Goal: Task Accomplishment & Management: Manage account settings

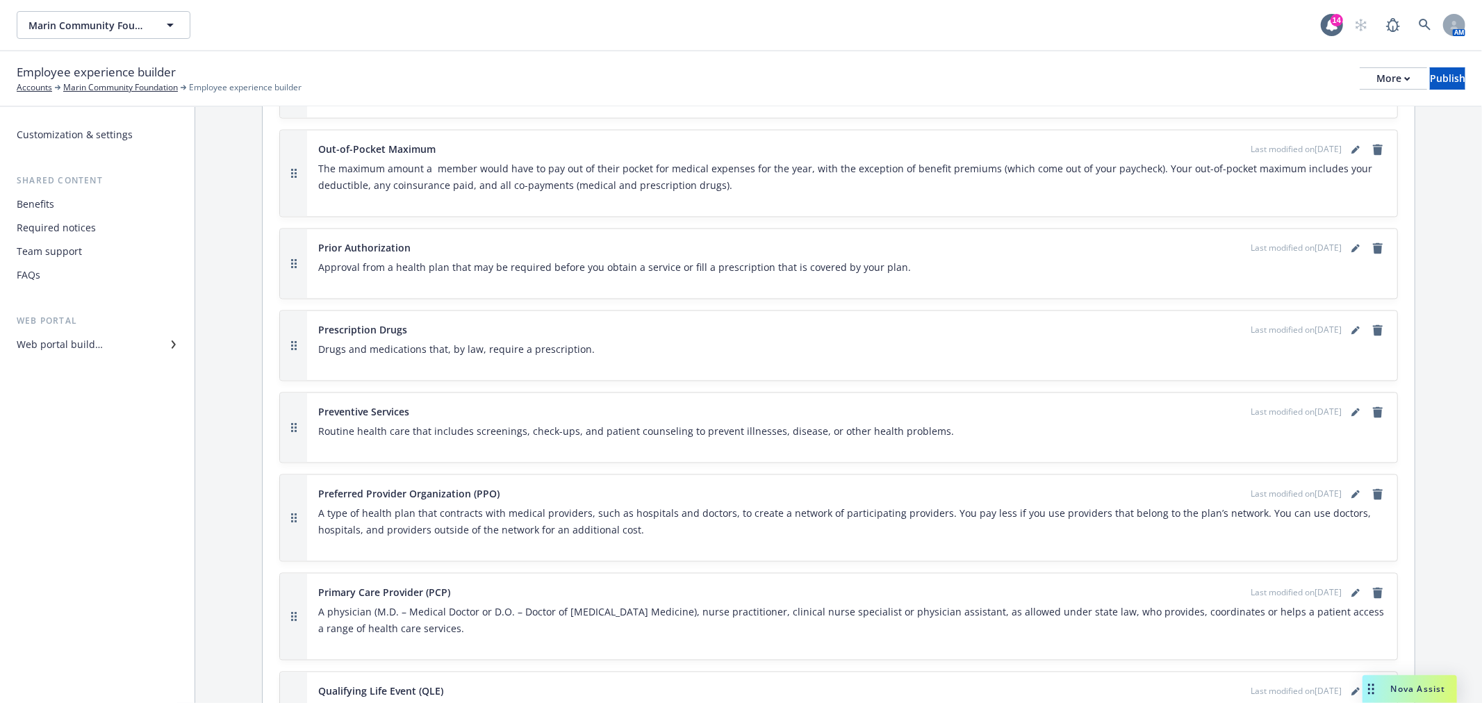
scroll to position [2470, 0]
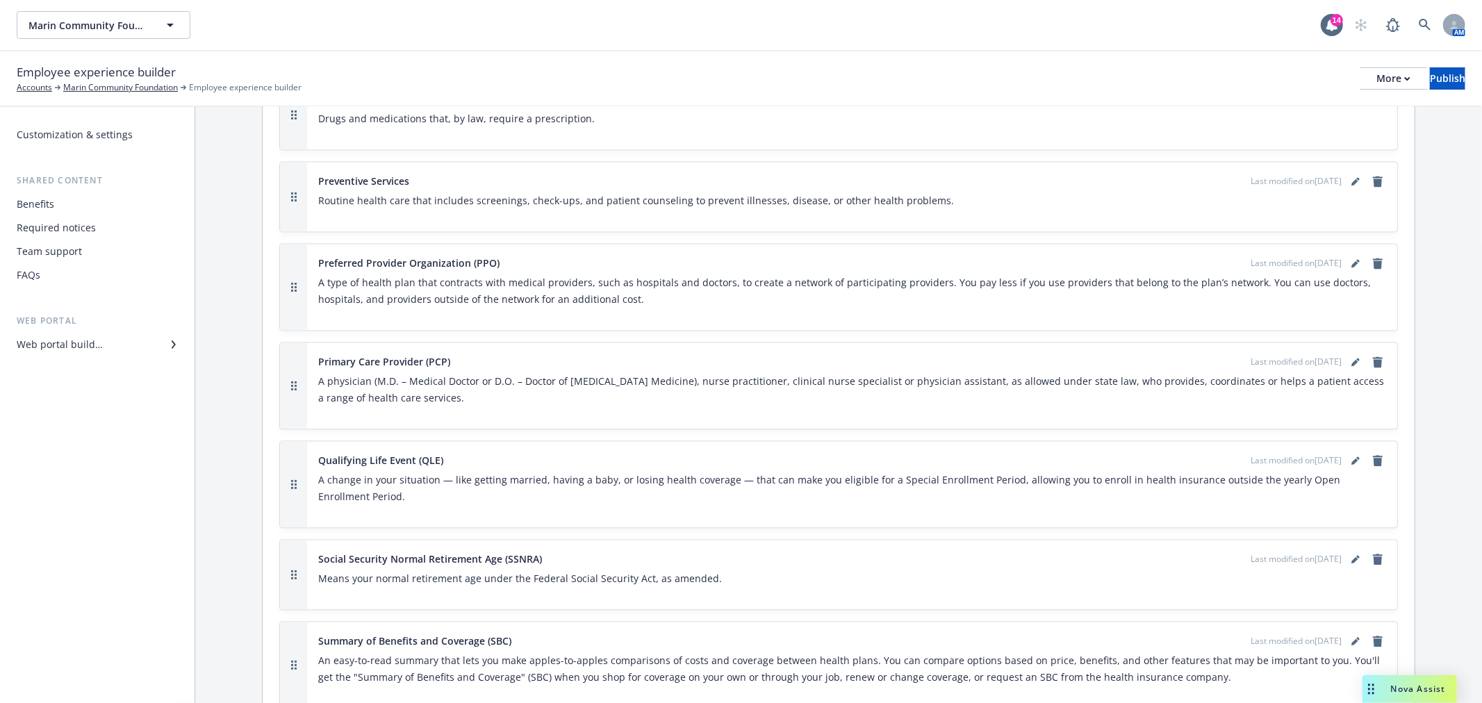
click at [88, 252] on div "Team support" at bounding box center [97, 251] width 161 height 22
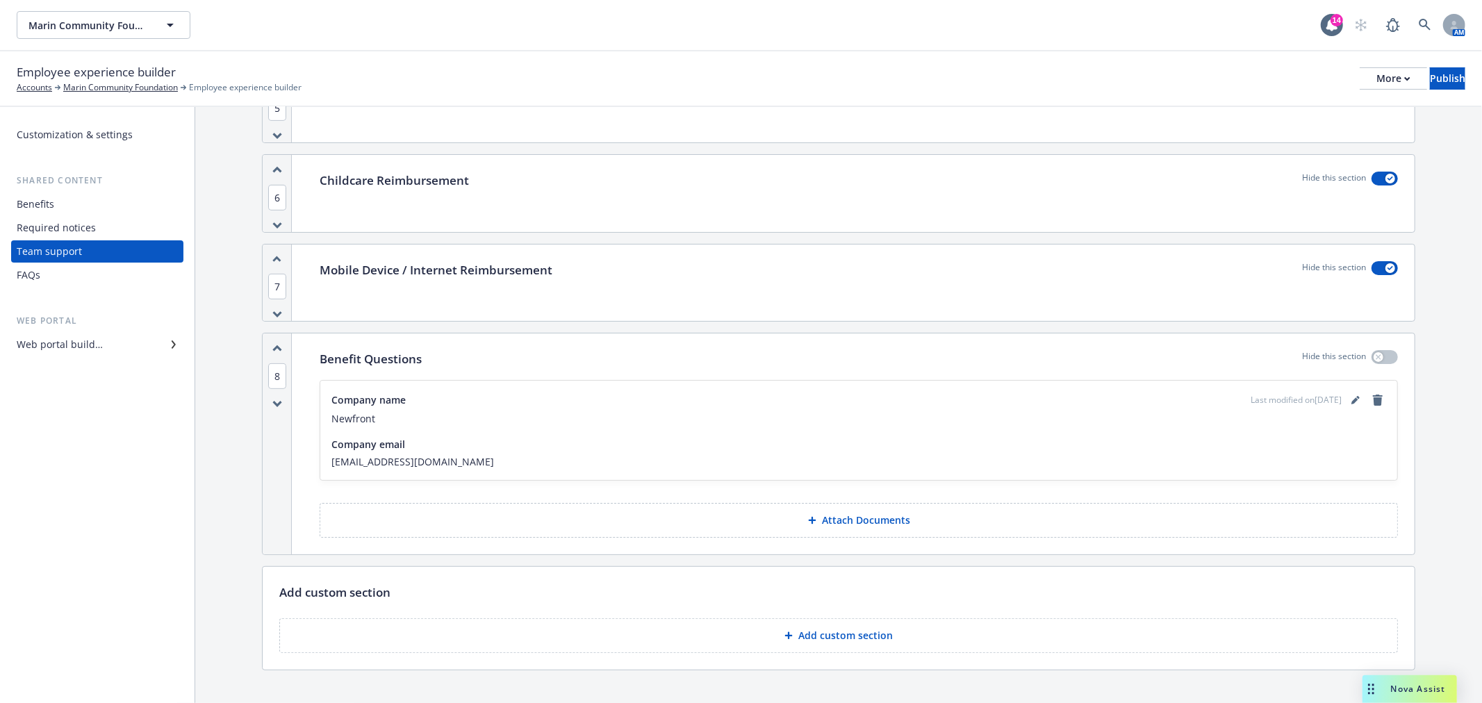
scroll to position [468, 0]
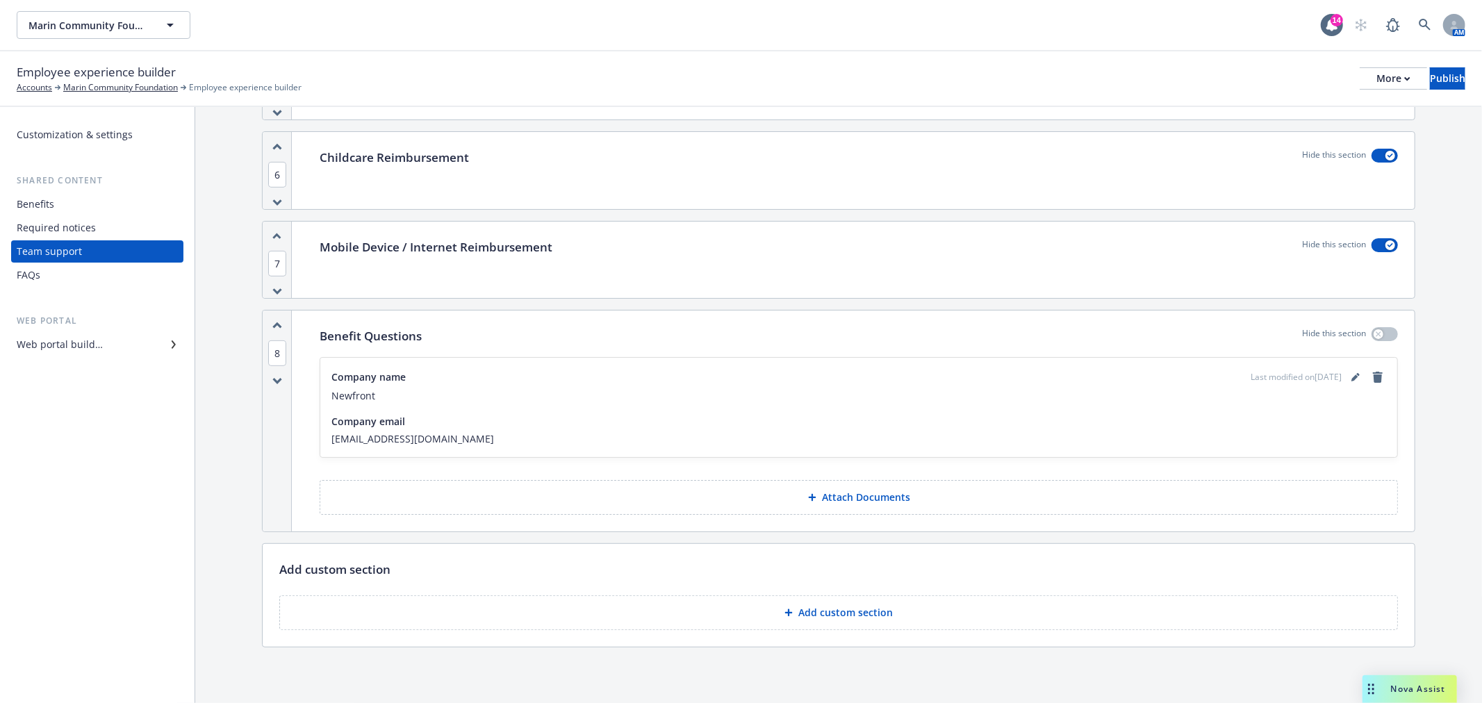
click at [58, 228] on div "Required notices" at bounding box center [56, 228] width 79 height 22
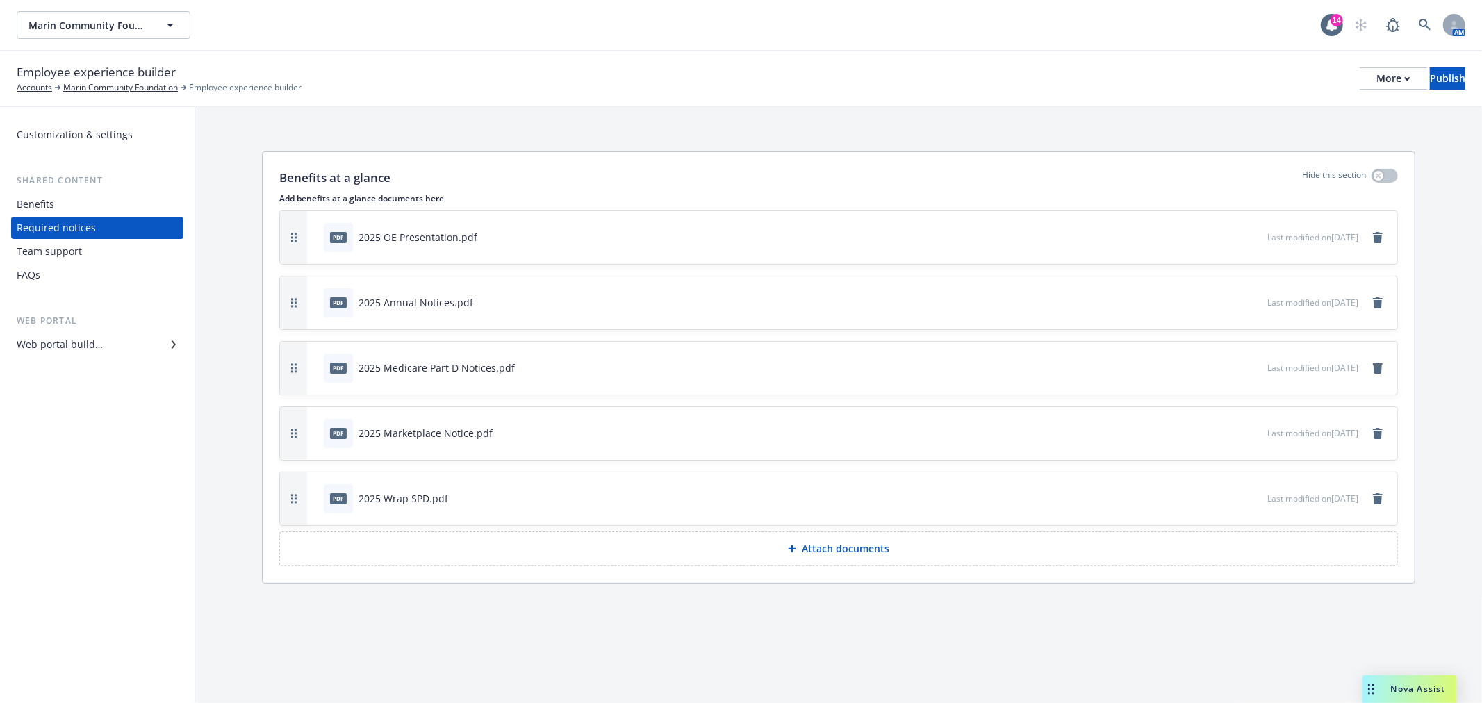
click at [70, 252] on div "Team support" at bounding box center [49, 251] width 65 height 22
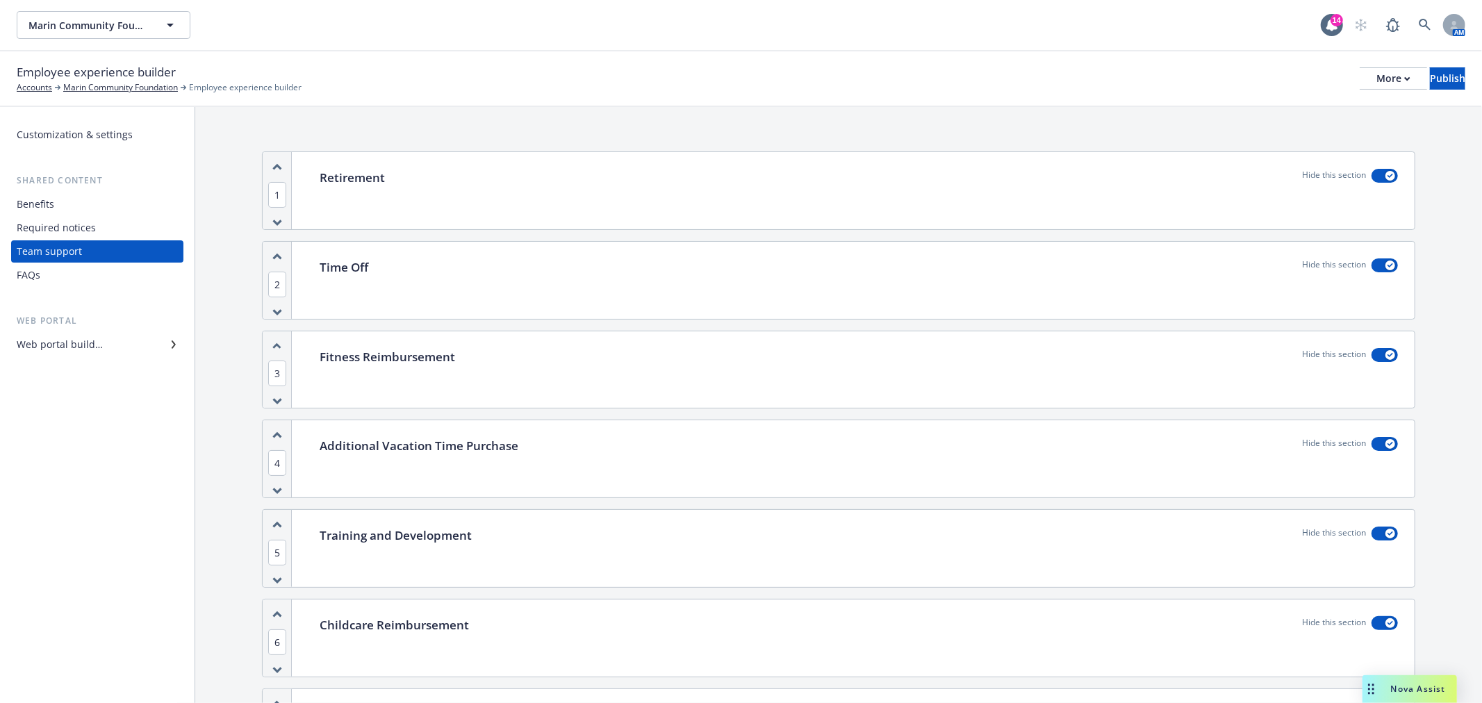
click at [68, 224] on div "Required notices" at bounding box center [56, 228] width 79 height 22
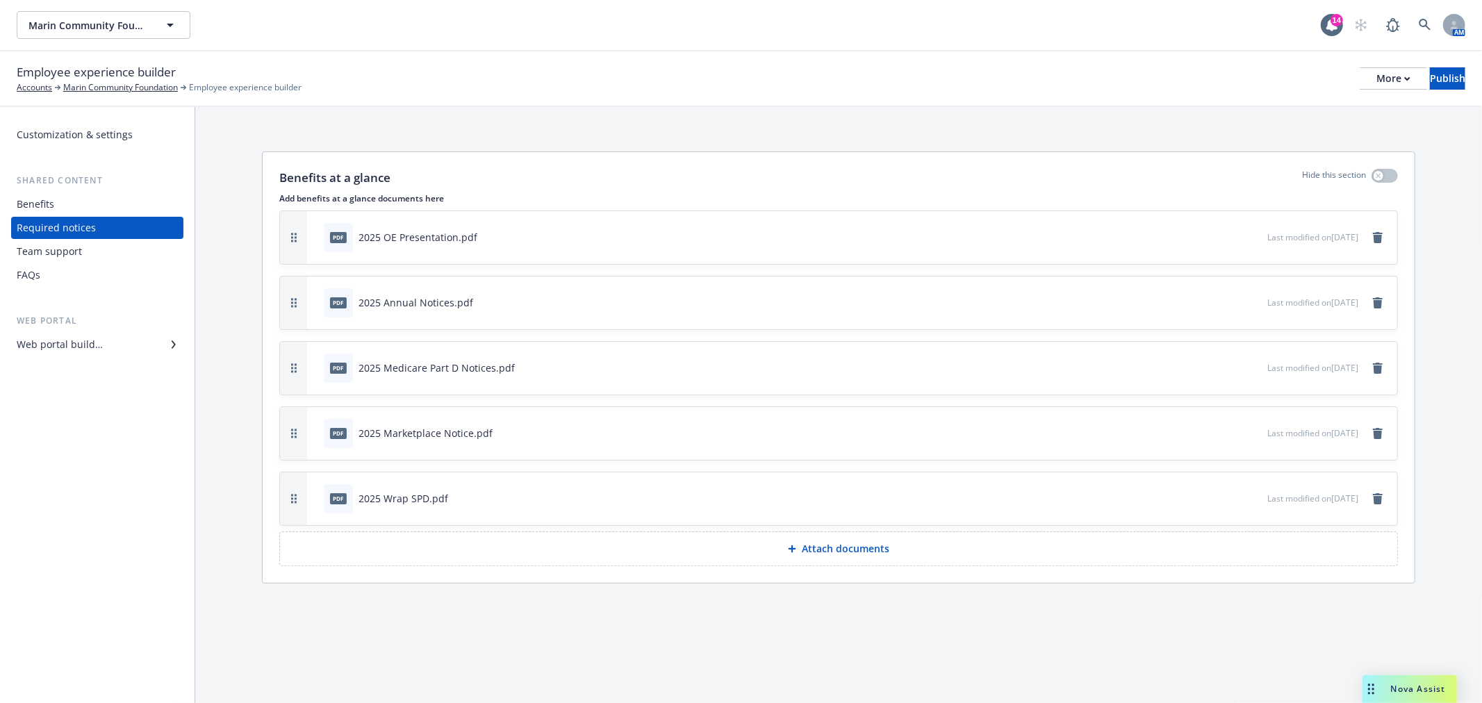
click at [70, 244] on div "Team support" at bounding box center [49, 251] width 65 height 22
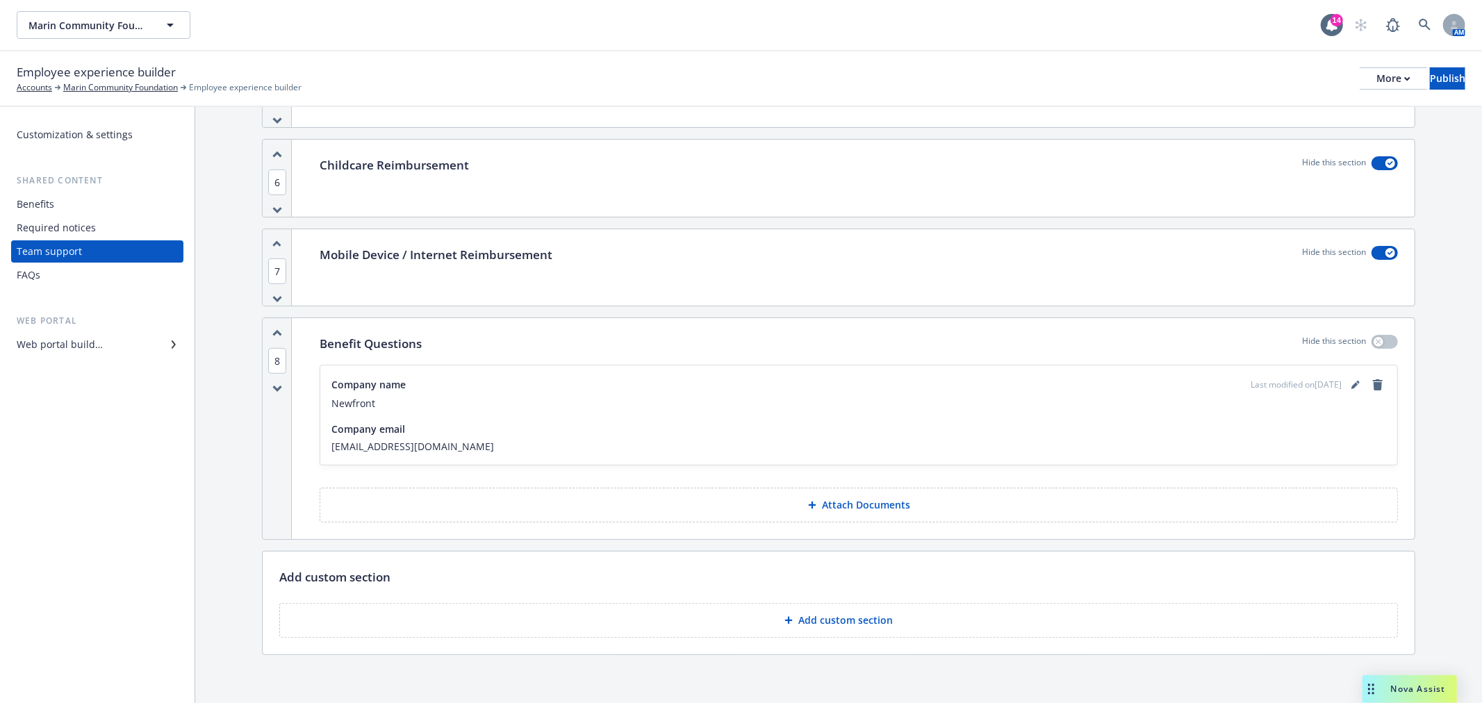
scroll to position [468, 0]
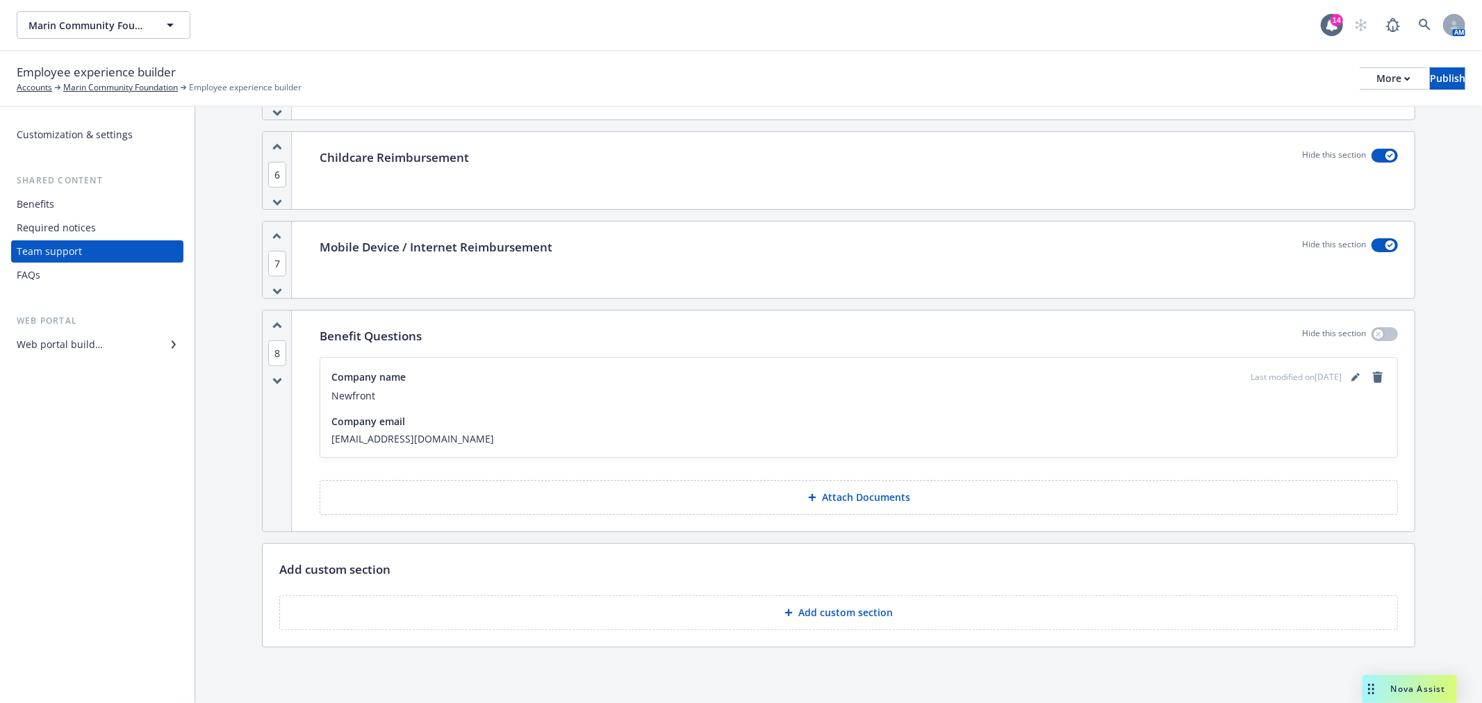
click at [839, 613] on p "Add custom section" at bounding box center [845, 613] width 94 height 14
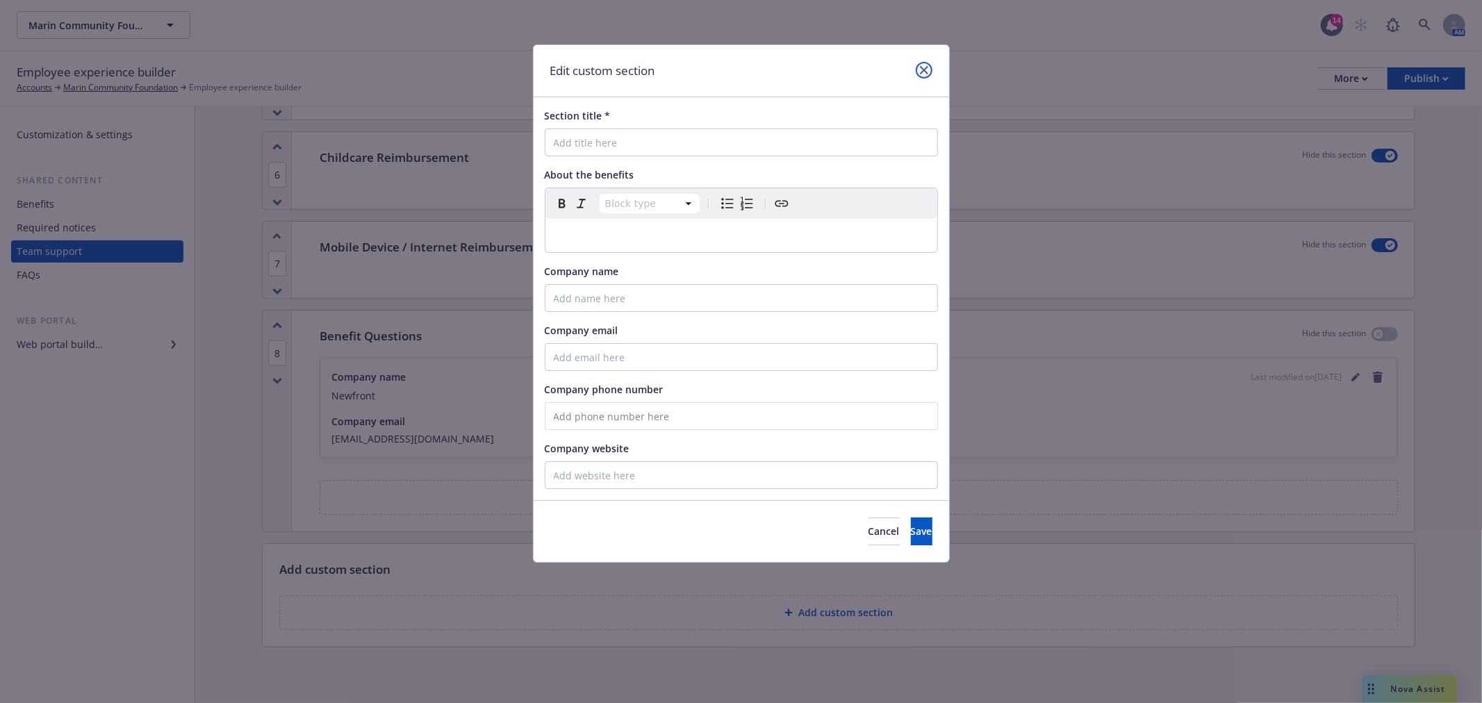
click at [921, 67] on icon "close" at bounding box center [924, 70] width 8 height 8
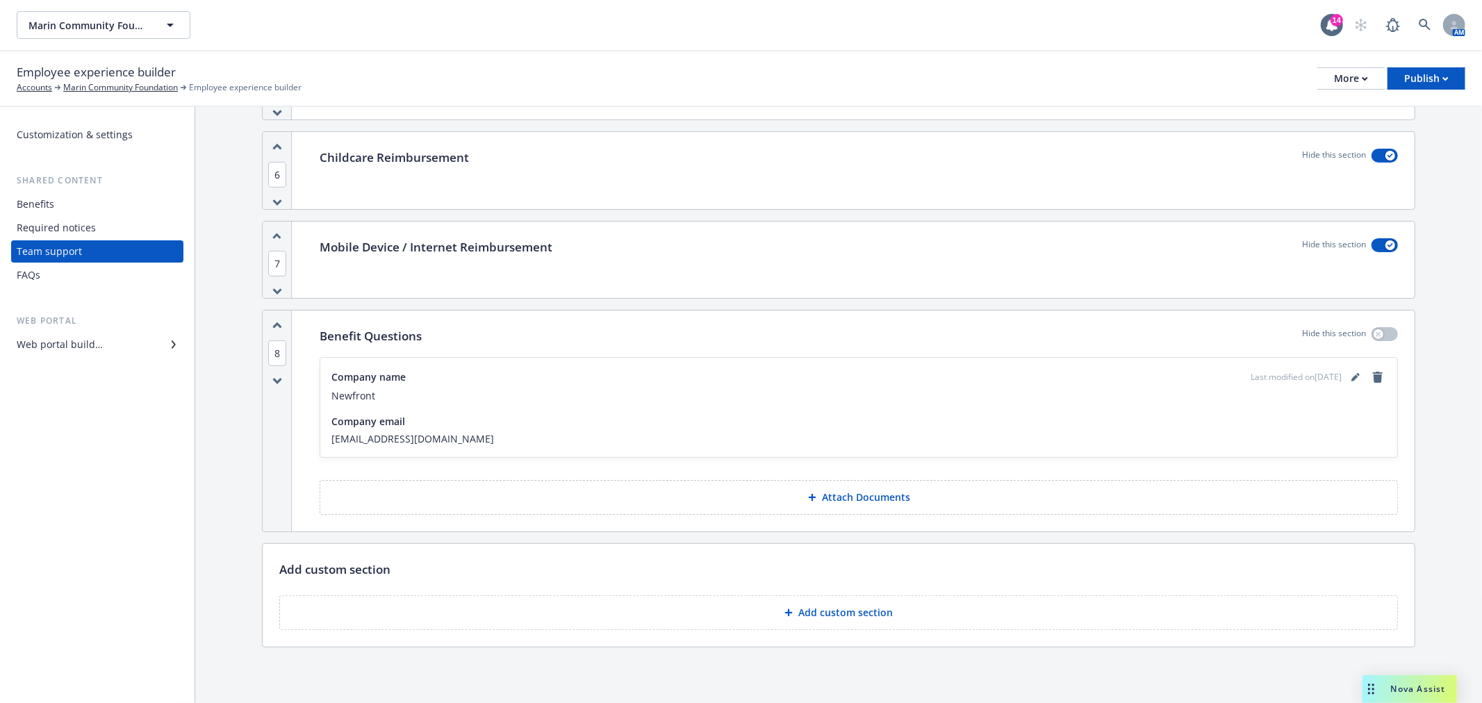
click at [87, 347] on div "Web portal builder" at bounding box center [60, 344] width 86 height 22
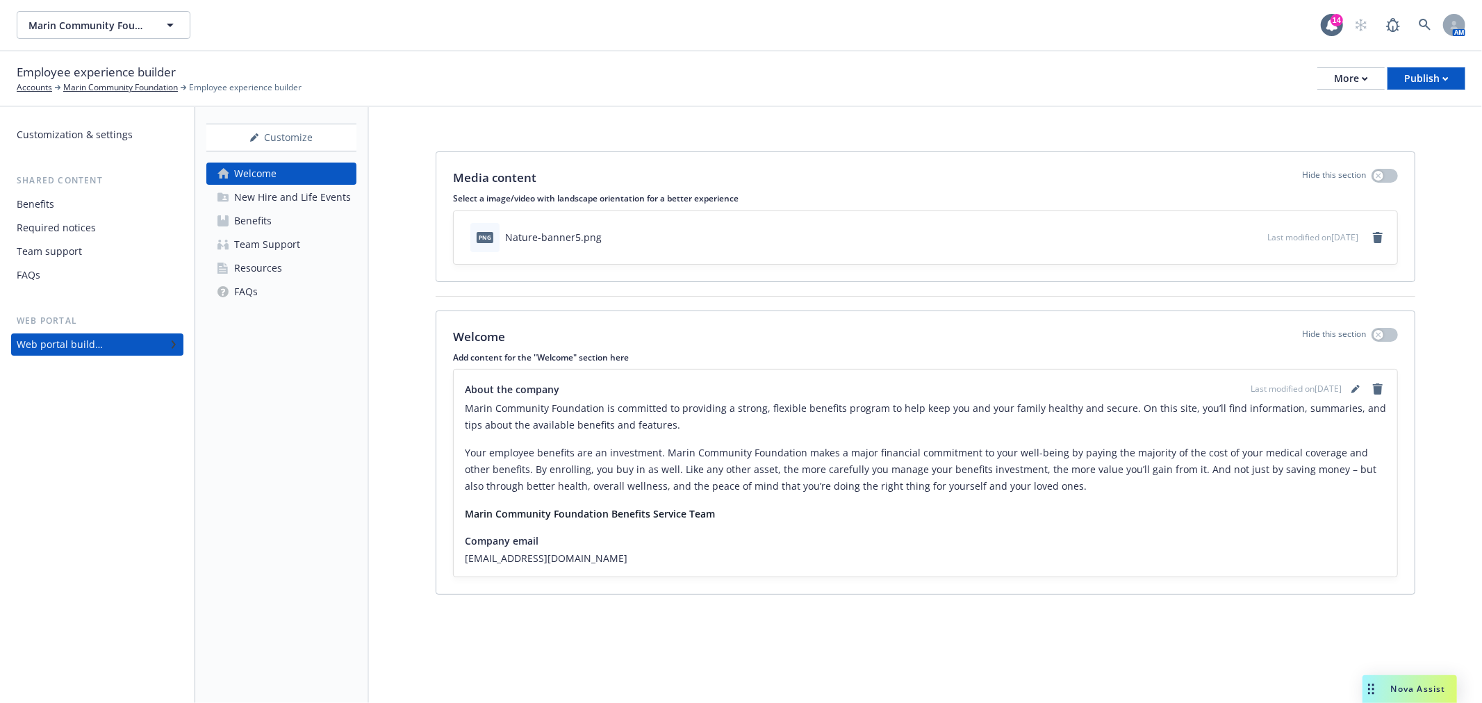
click at [273, 269] on div "Resources" at bounding box center [258, 268] width 48 height 22
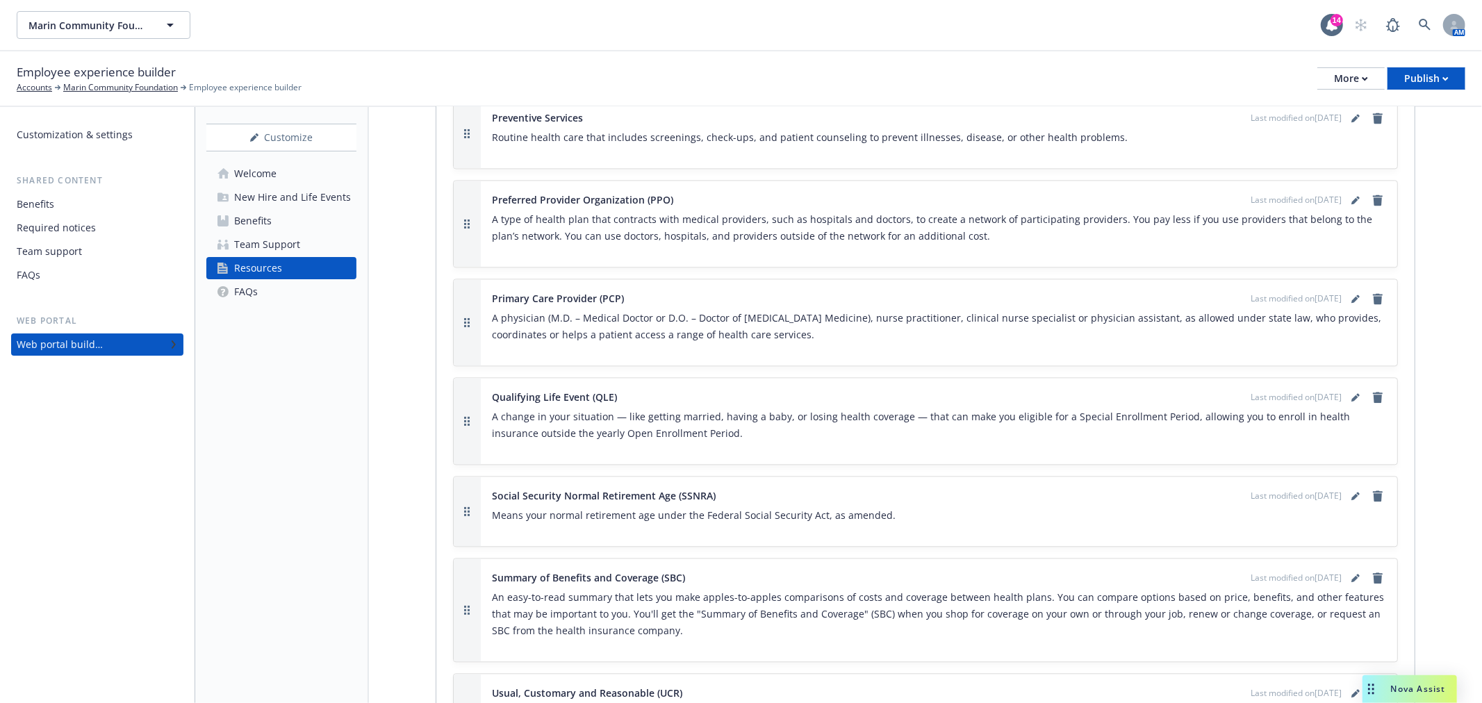
scroll to position [2496, 0]
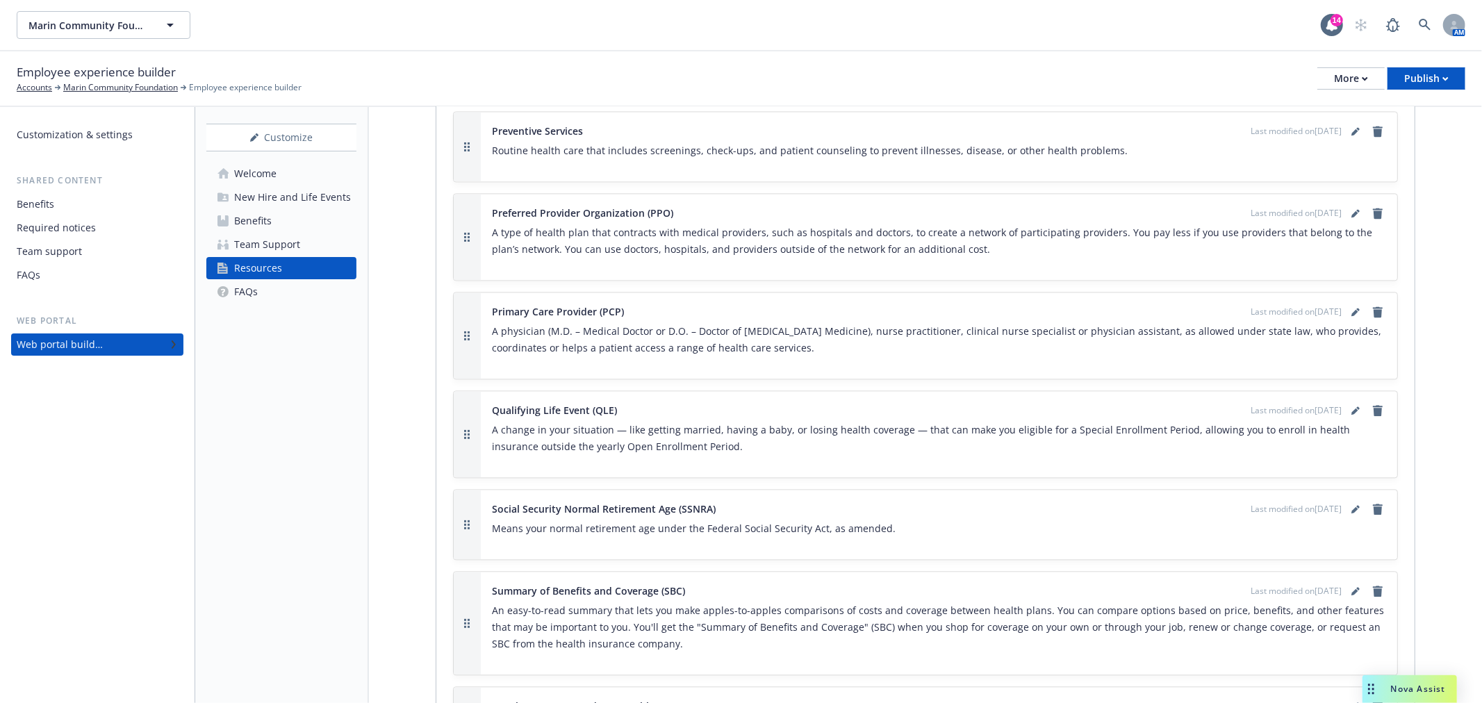
click at [286, 242] on div "Team Support" at bounding box center [267, 244] width 66 height 22
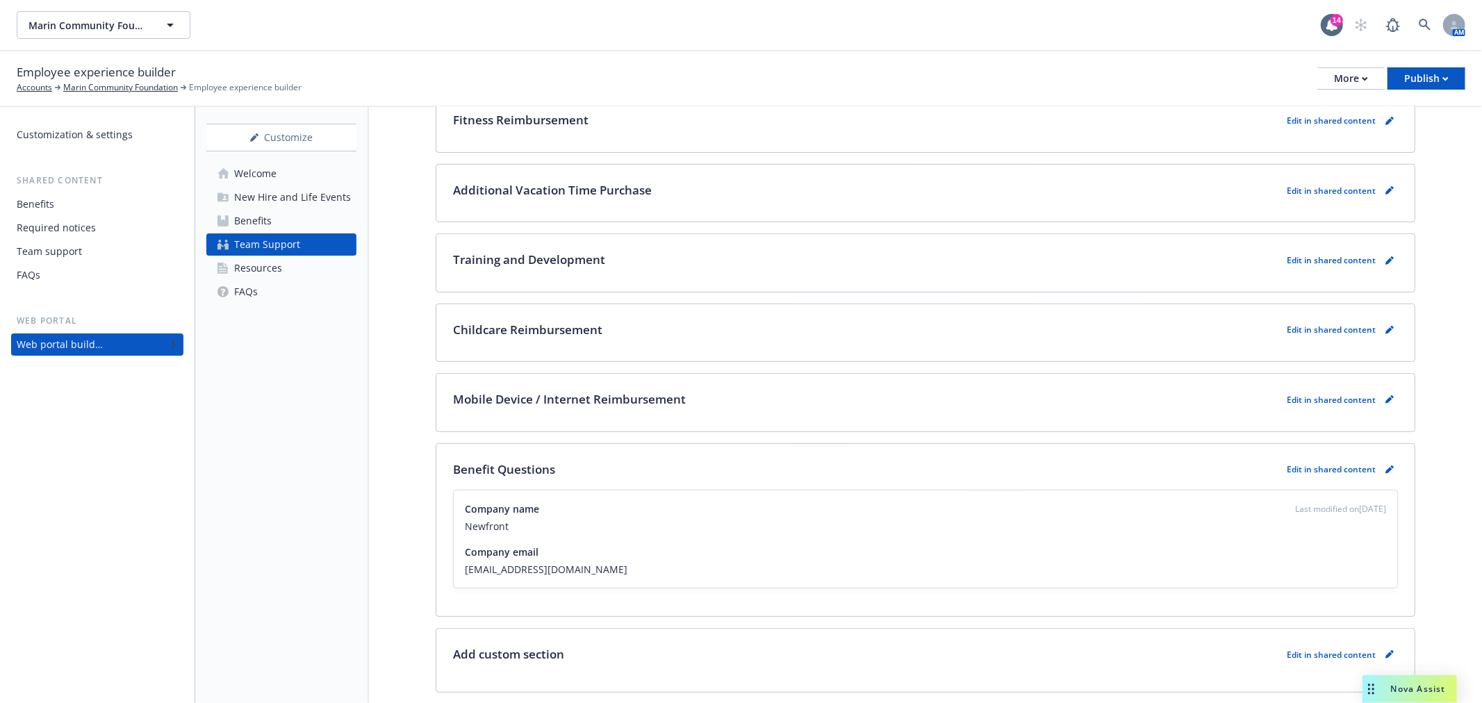
scroll to position [412, 0]
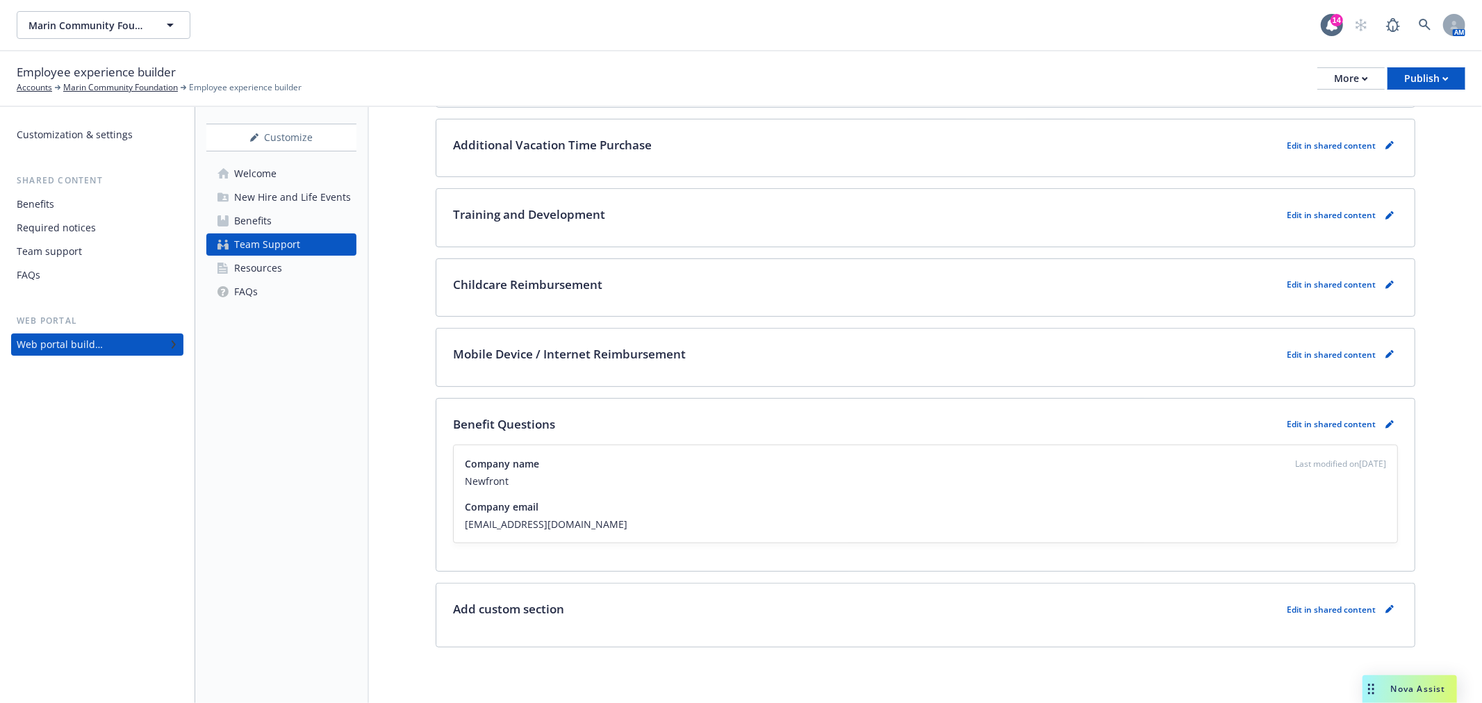
click at [288, 267] on link "Resources" at bounding box center [281, 268] width 150 height 22
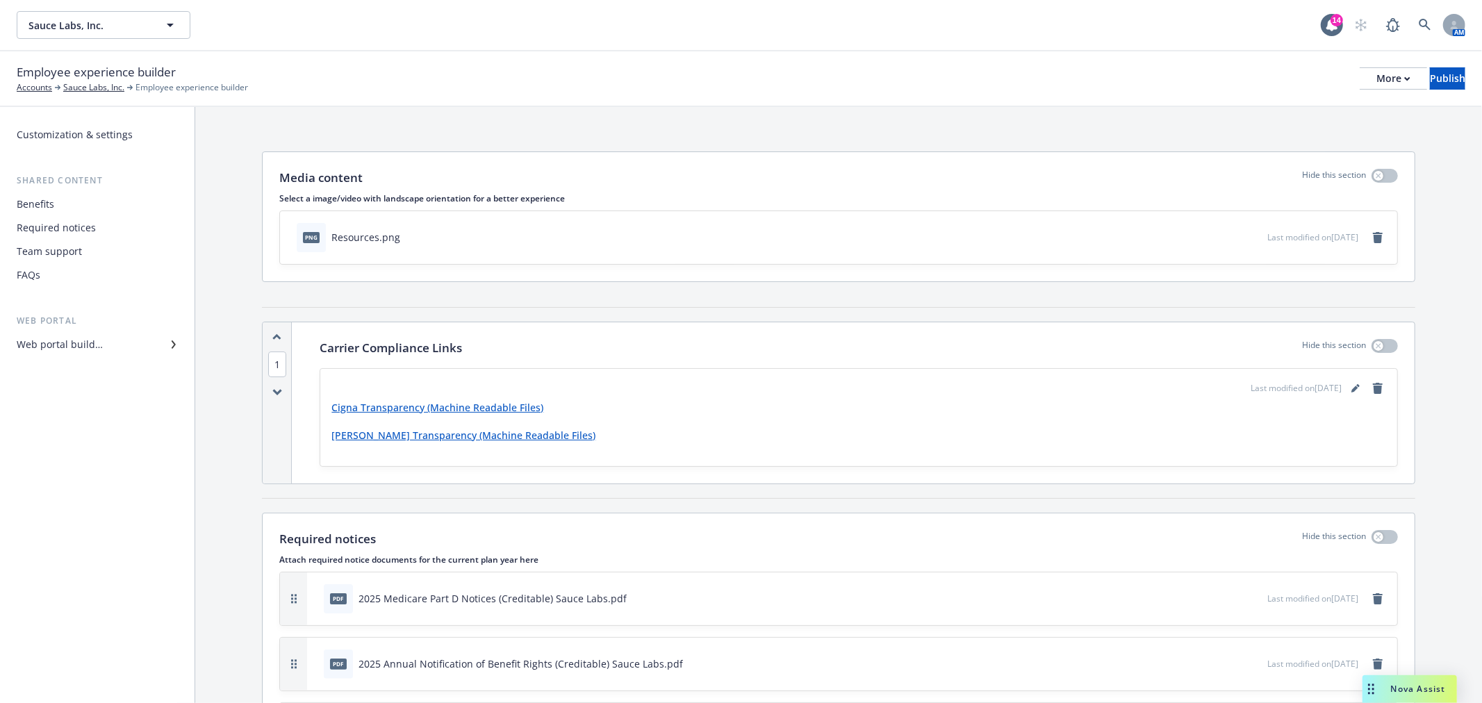
click at [65, 224] on div "Required notices" at bounding box center [56, 228] width 79 height 22
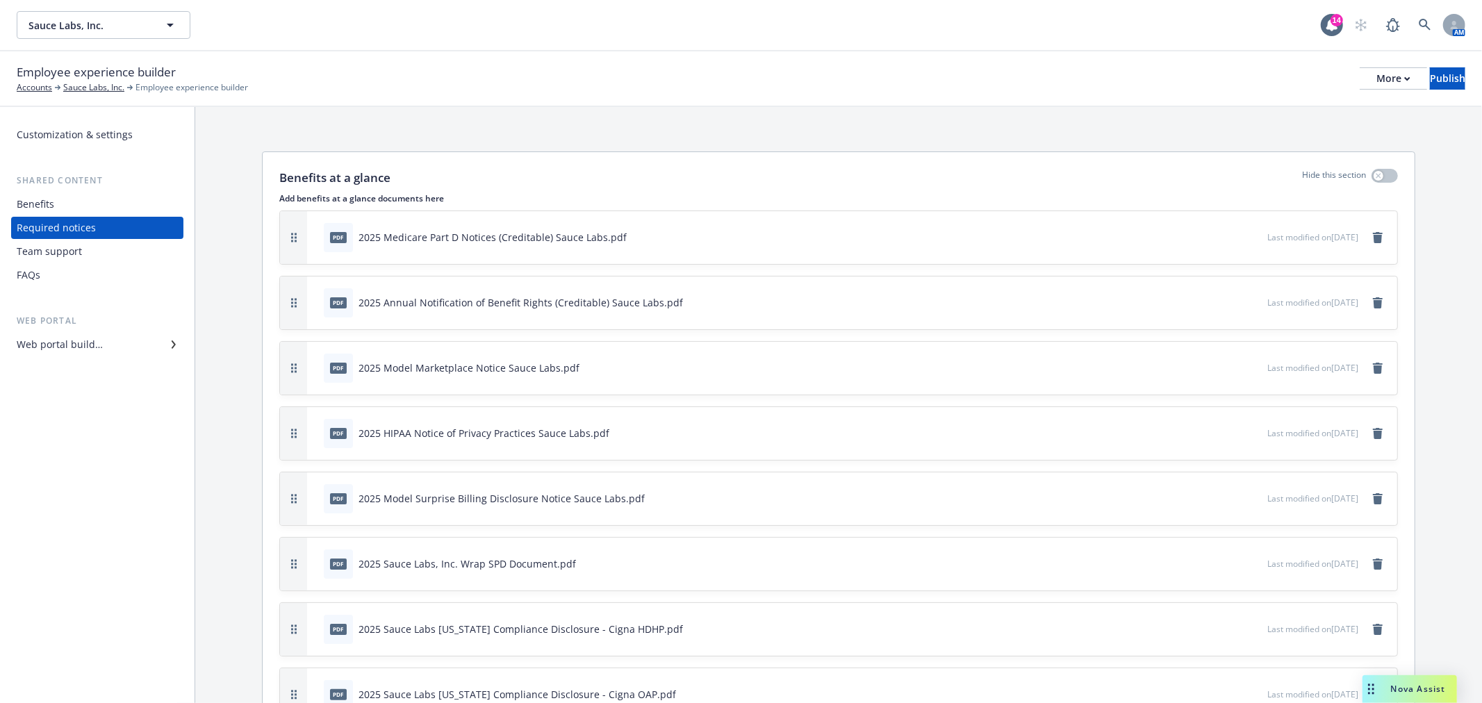
click at [73, 252] on div "Team support" at bounding box center [49, 251] width 65 height 22
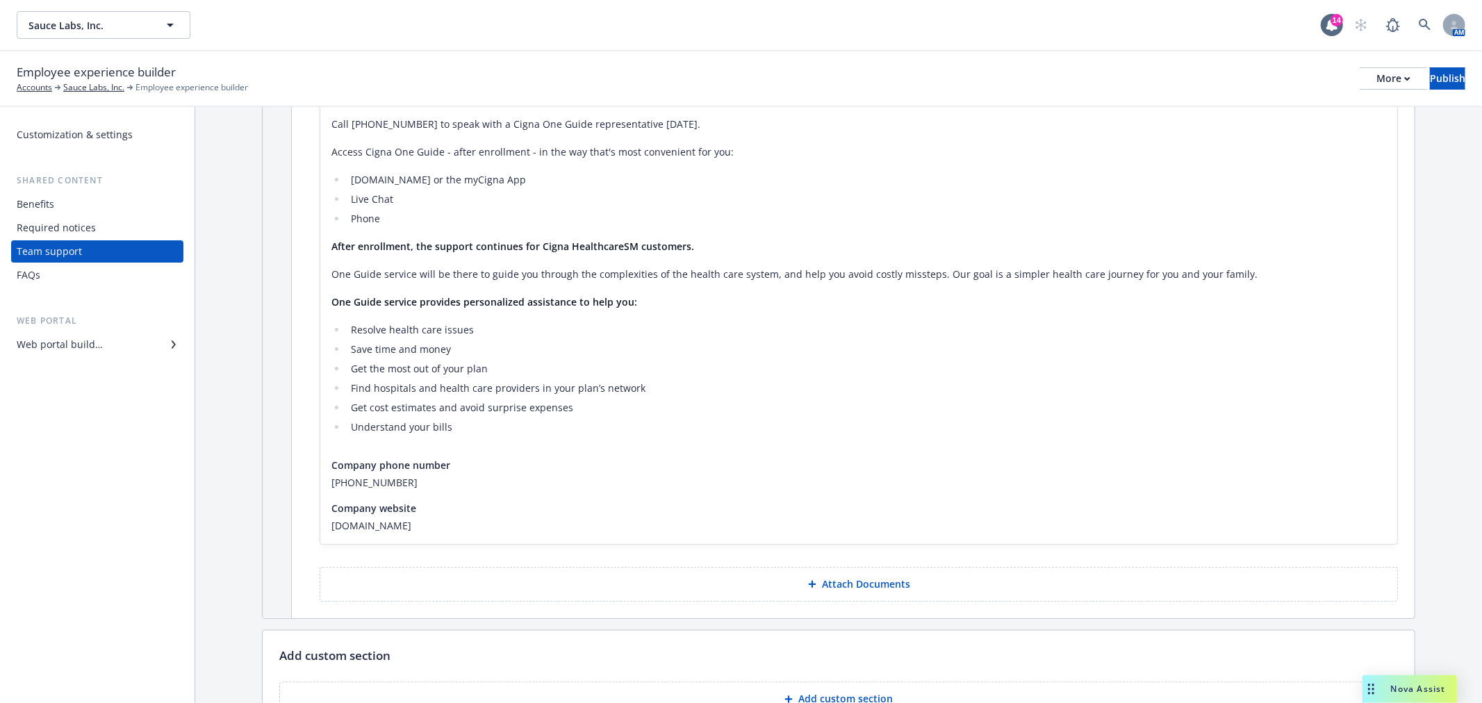
scroll to position [2196, 0]
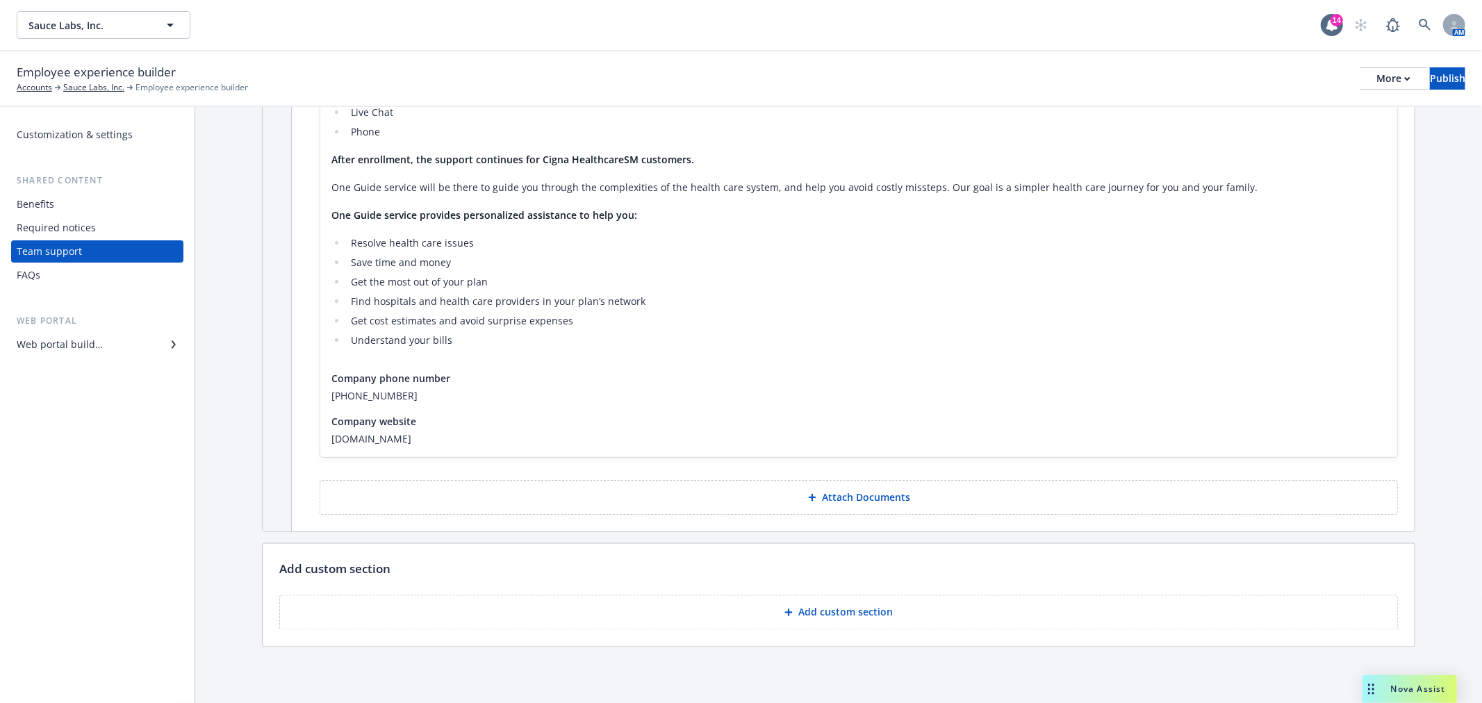
click at [53, 222] on div "Required notices" at bounding box center [56, 228] width 79 height 22
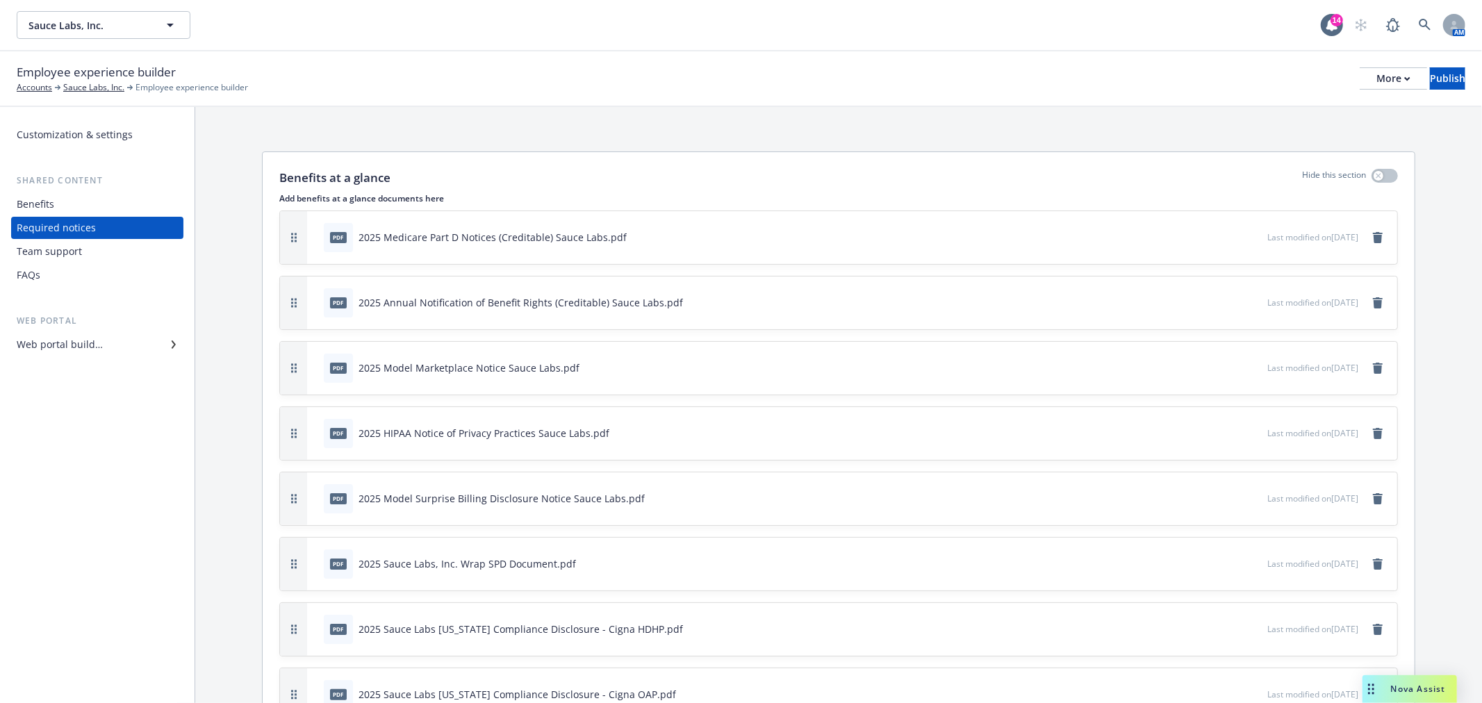
click at [64, 198] on div "Benefits" at bounding box center [97, 204] width 161 height 22
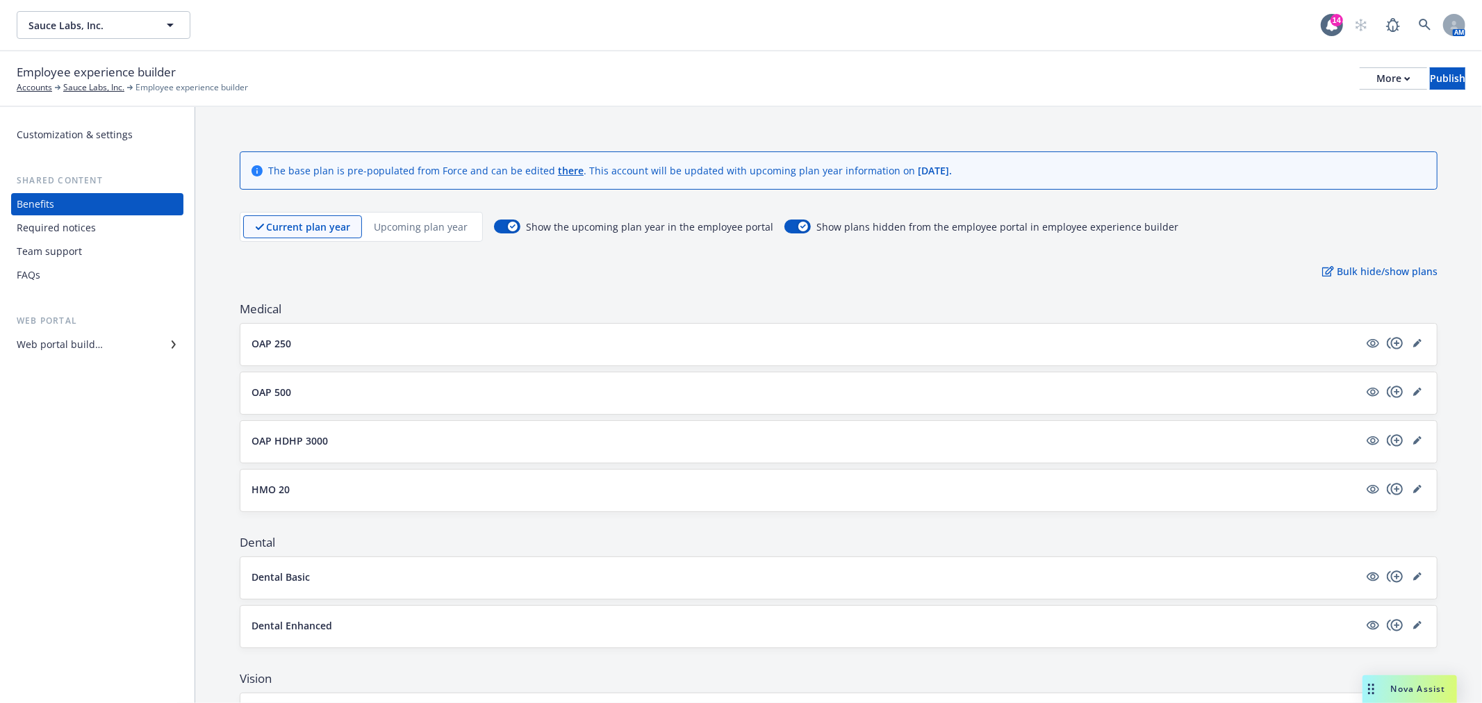
click at [33, 267] on div "FAQs" at bounding box center [29, 275] width 24 height 22
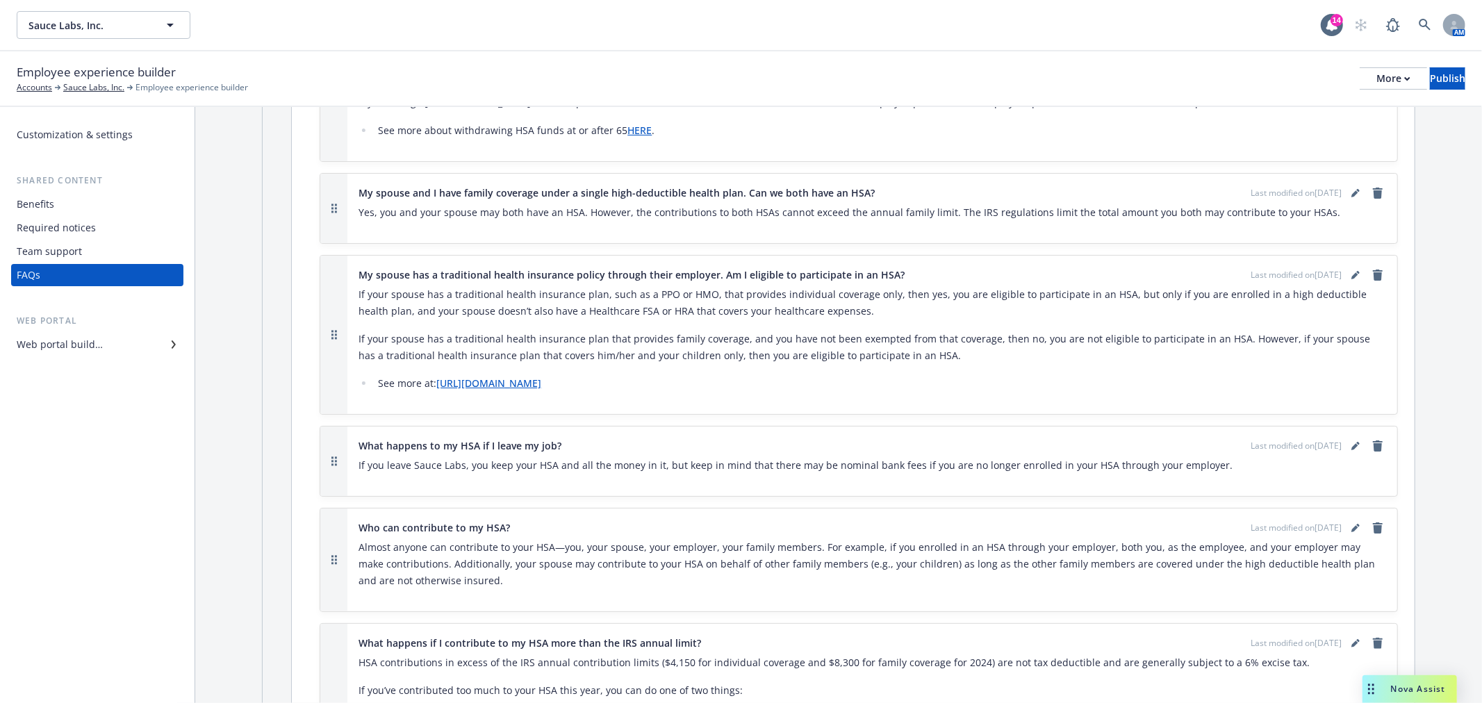
scroll to position [4554, 0]
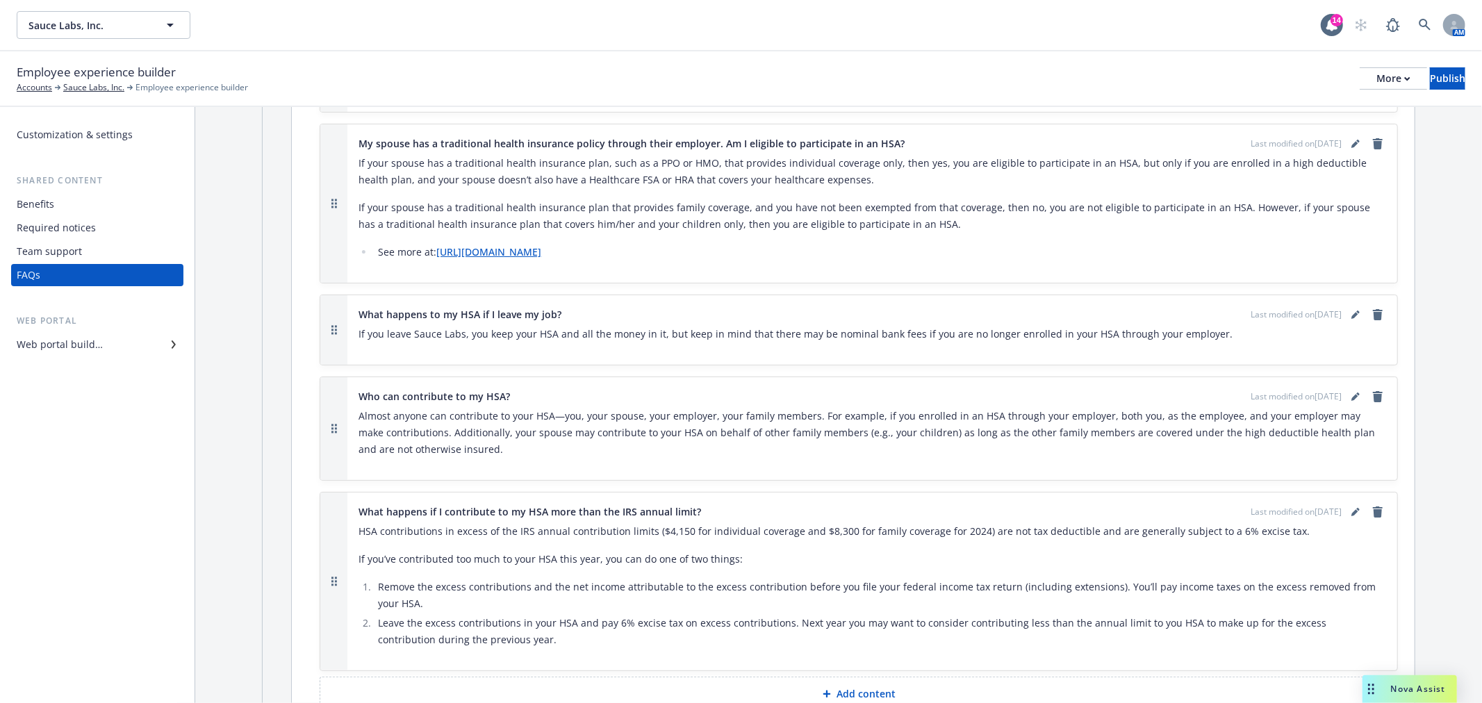
click at [64, 344] on div "Web portal builder" at bounding box center [60, 344] width 86 height 22
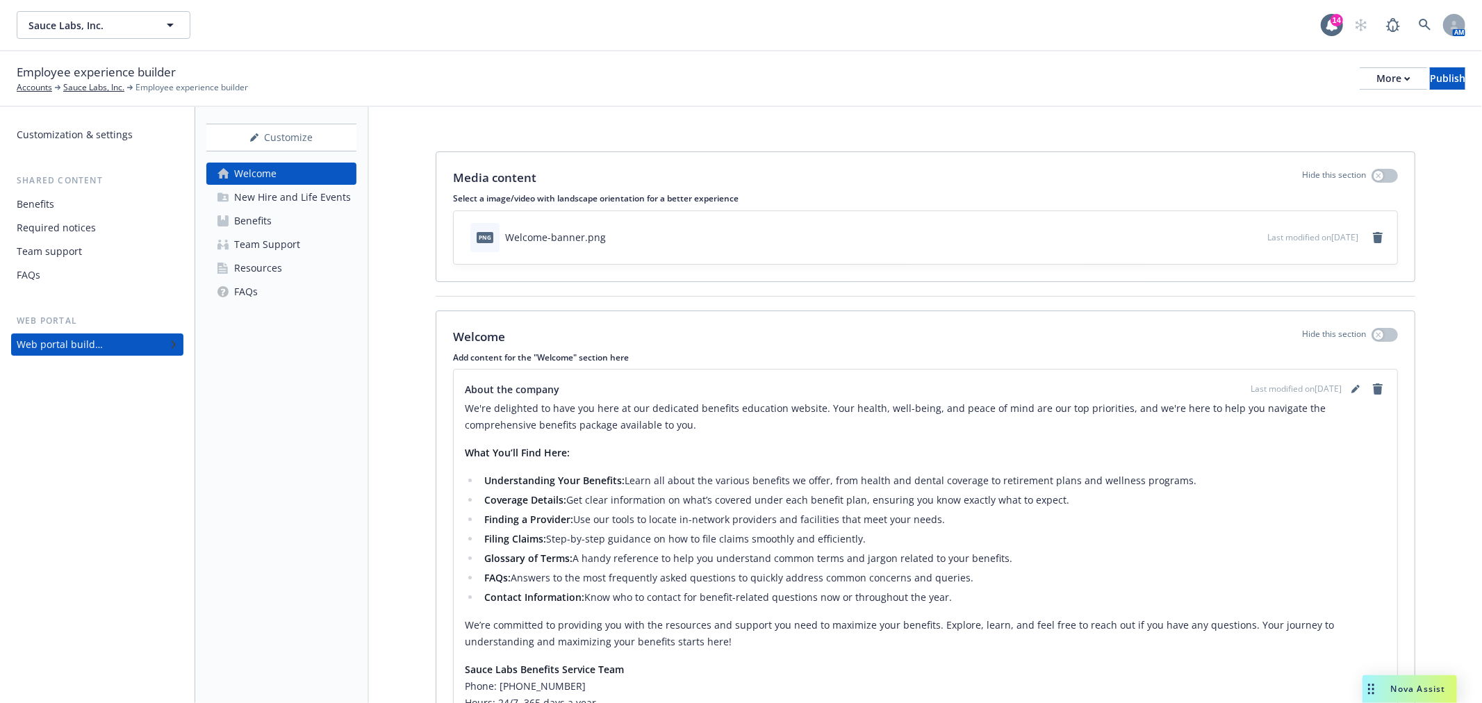
click at [256, 267] on div "Resources" at bounding box center [258, 268] width 48 height 22
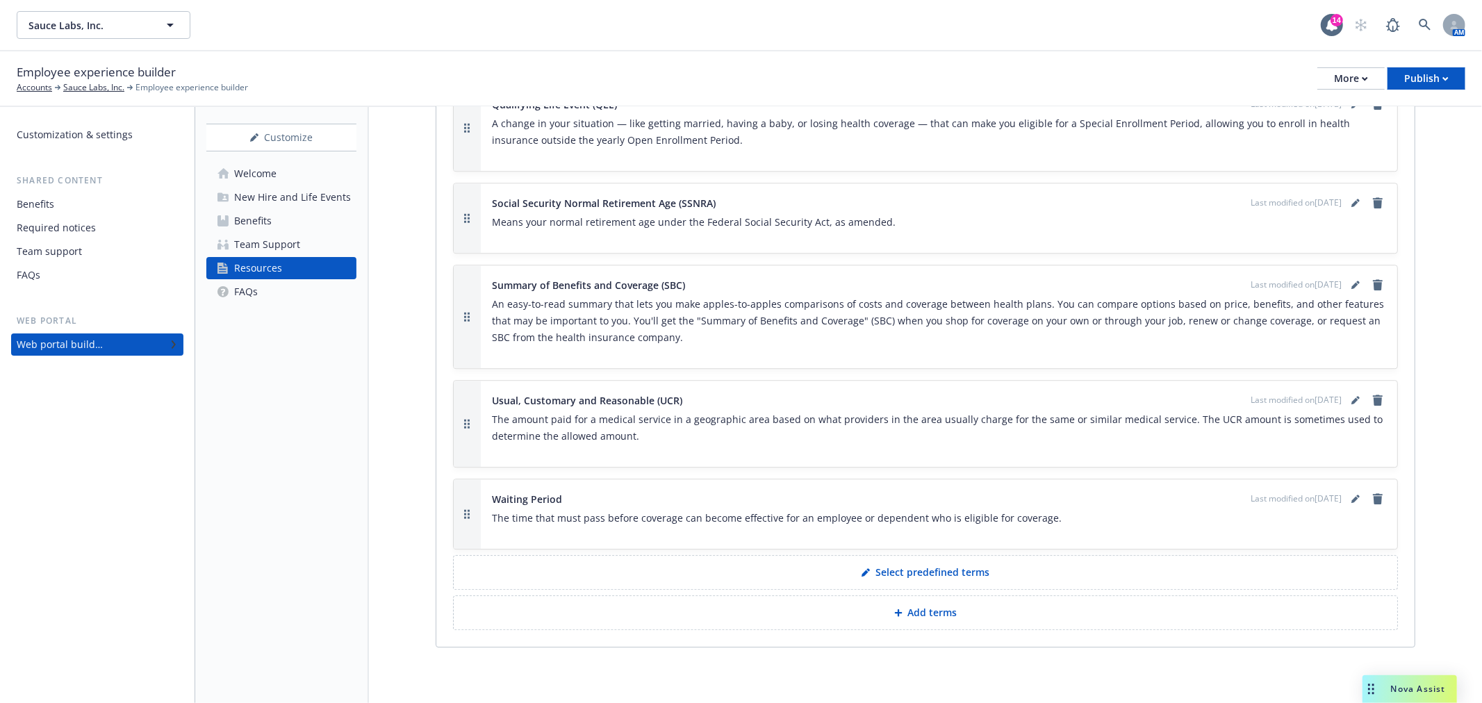
scroll to position [3247, 0]
click at [280, 243] on div "Team Support" at bounding box center [267, 244] width 66 height 22
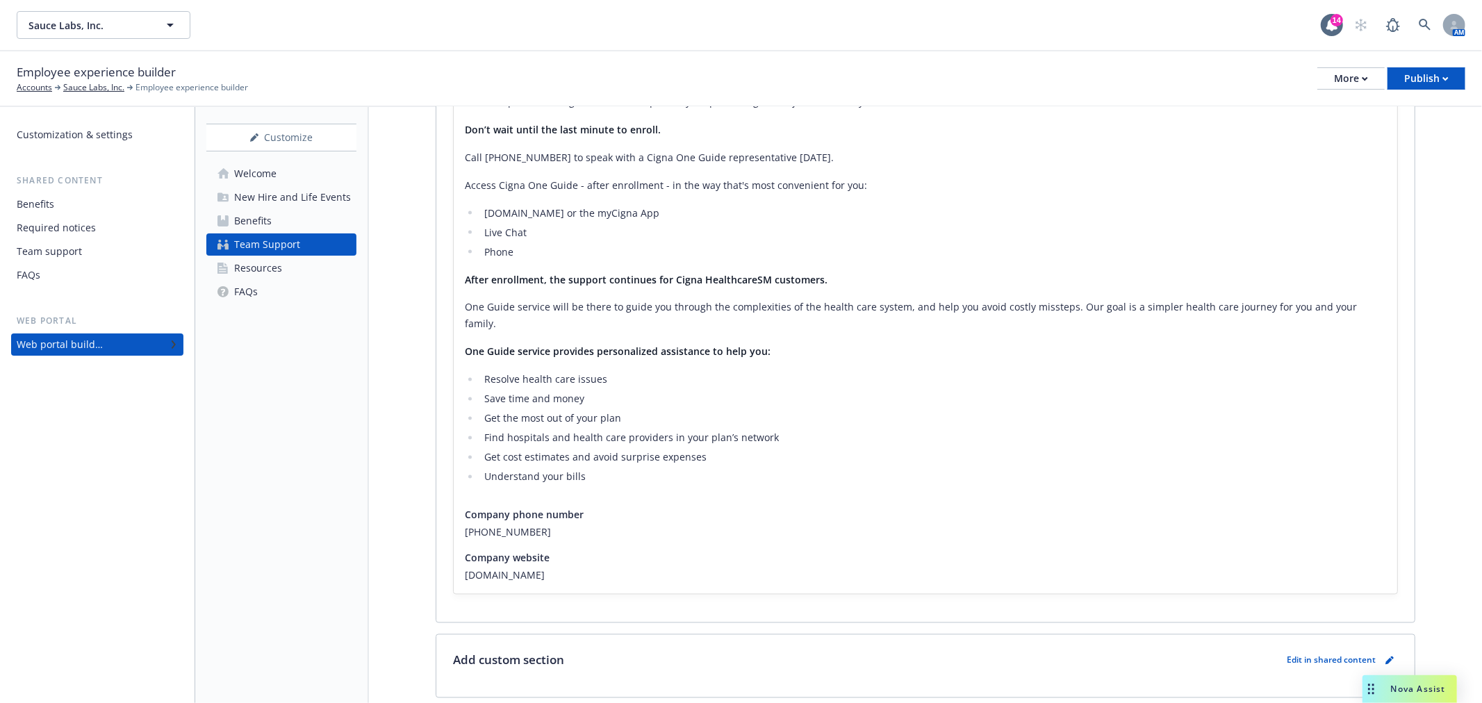
scroll to position [2066, 0]
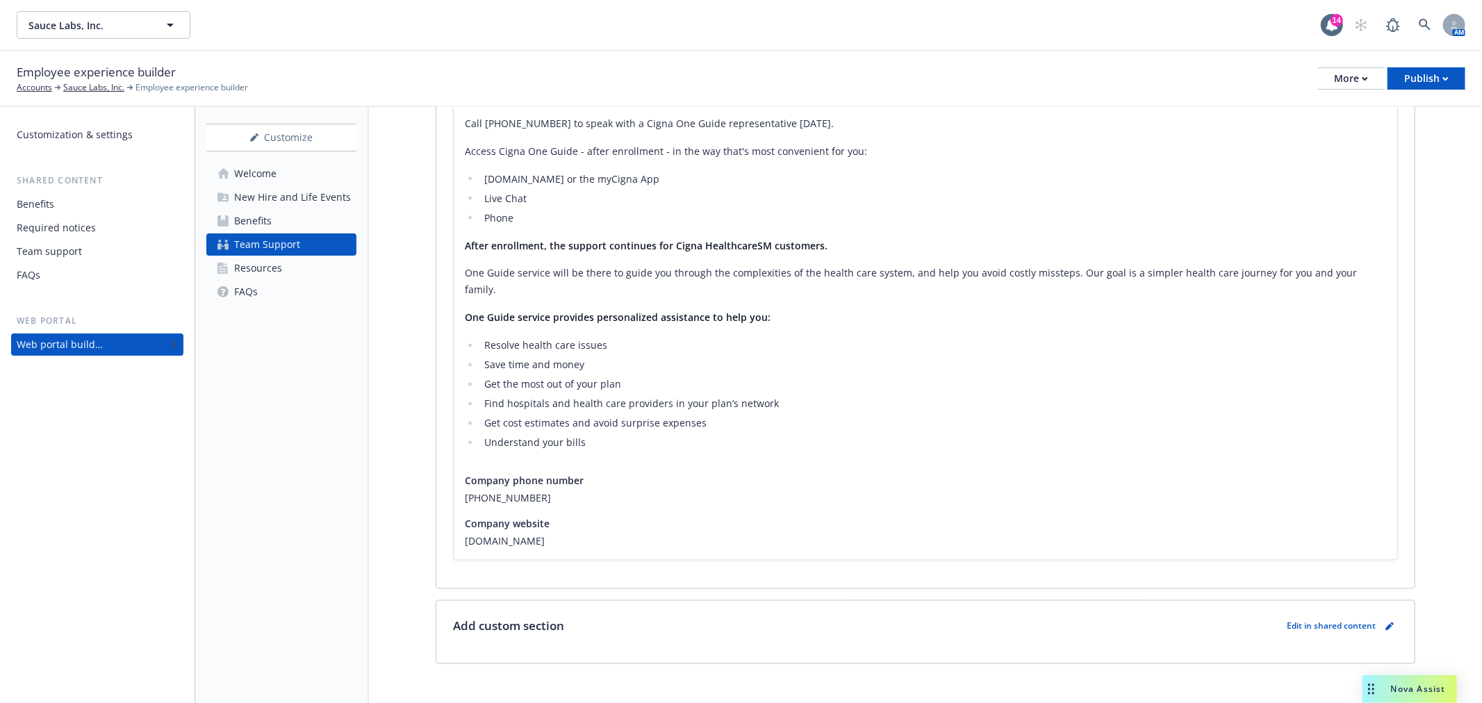
click at [278, 267] on div "Resources" at bounding box center [258, 268] width 48 height 22
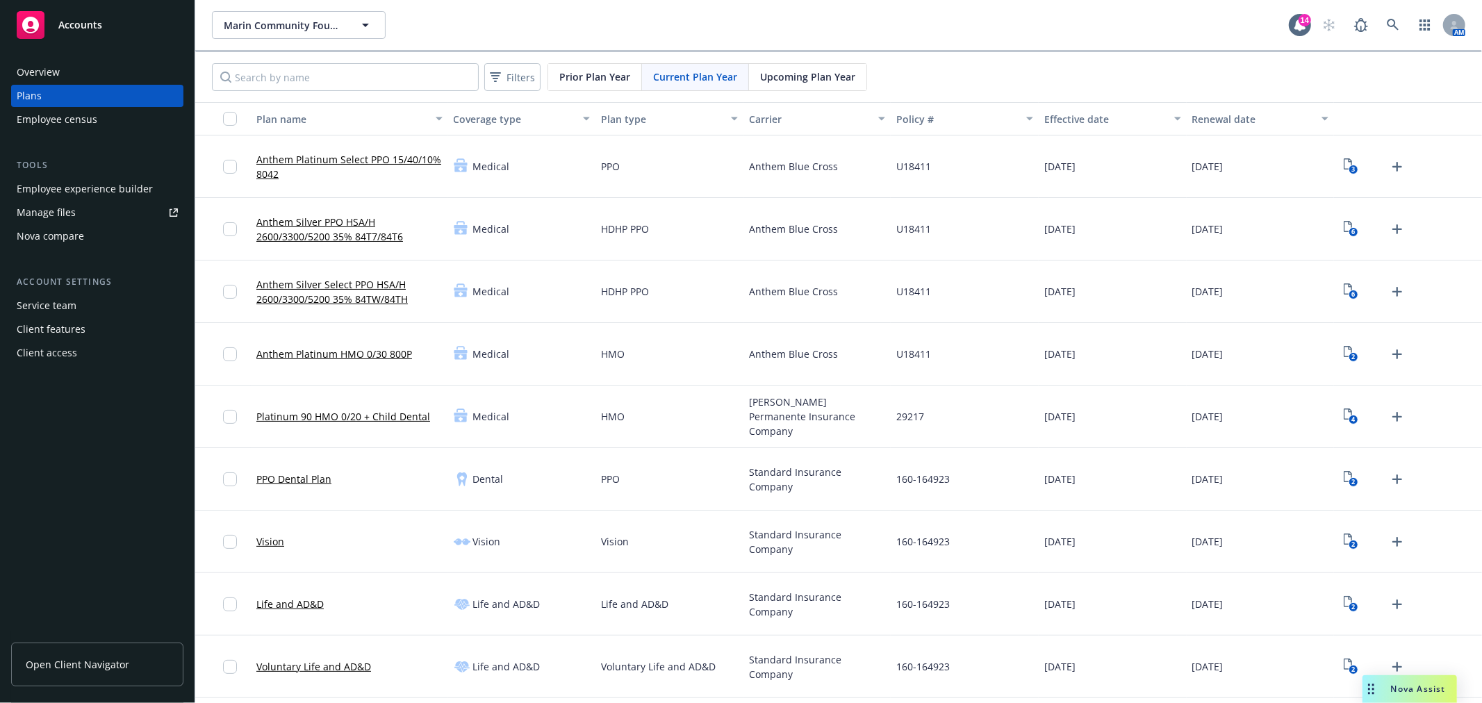
click at [117, 181] on div "Employee experience builder" at bounding box center [85, 189] width 136 height 22
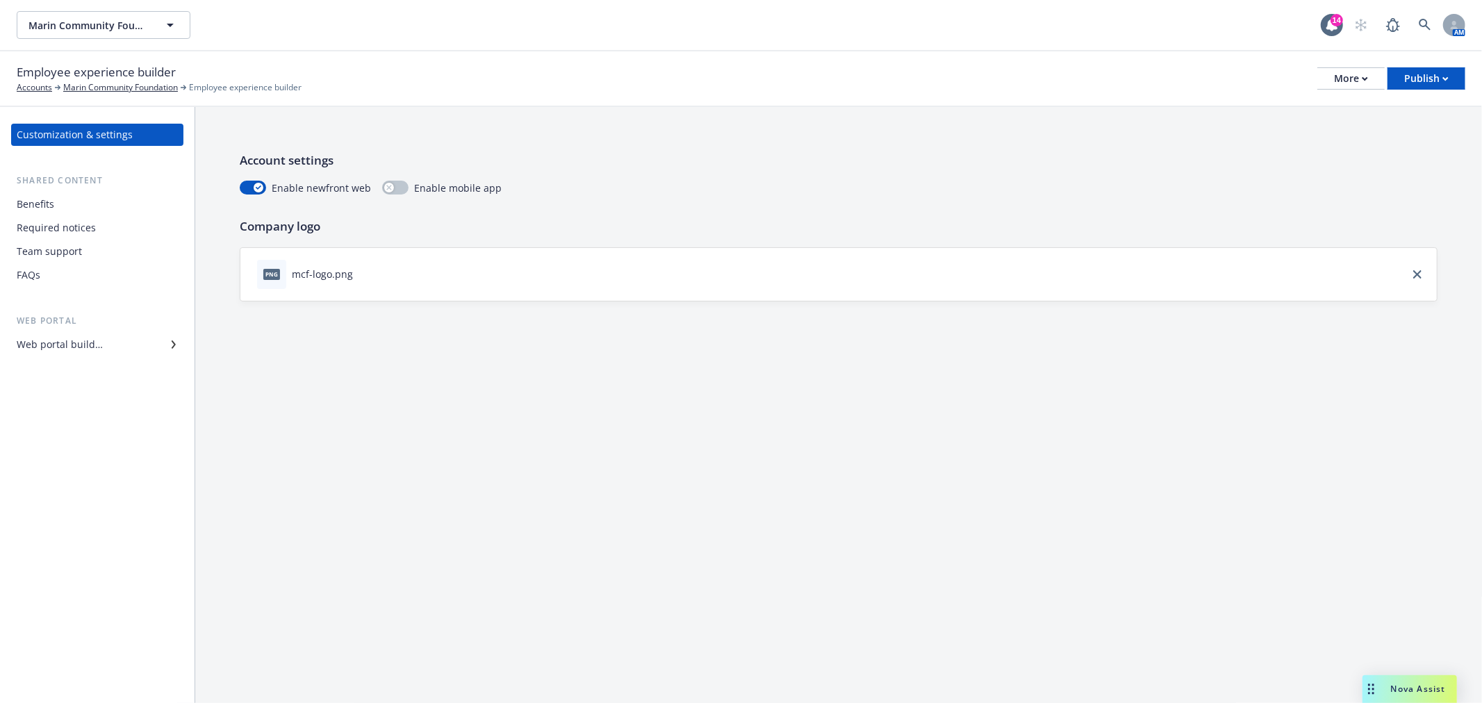
click at [56, 248] on div "Team support" at bounding box center [49, 251] width 65 height 22
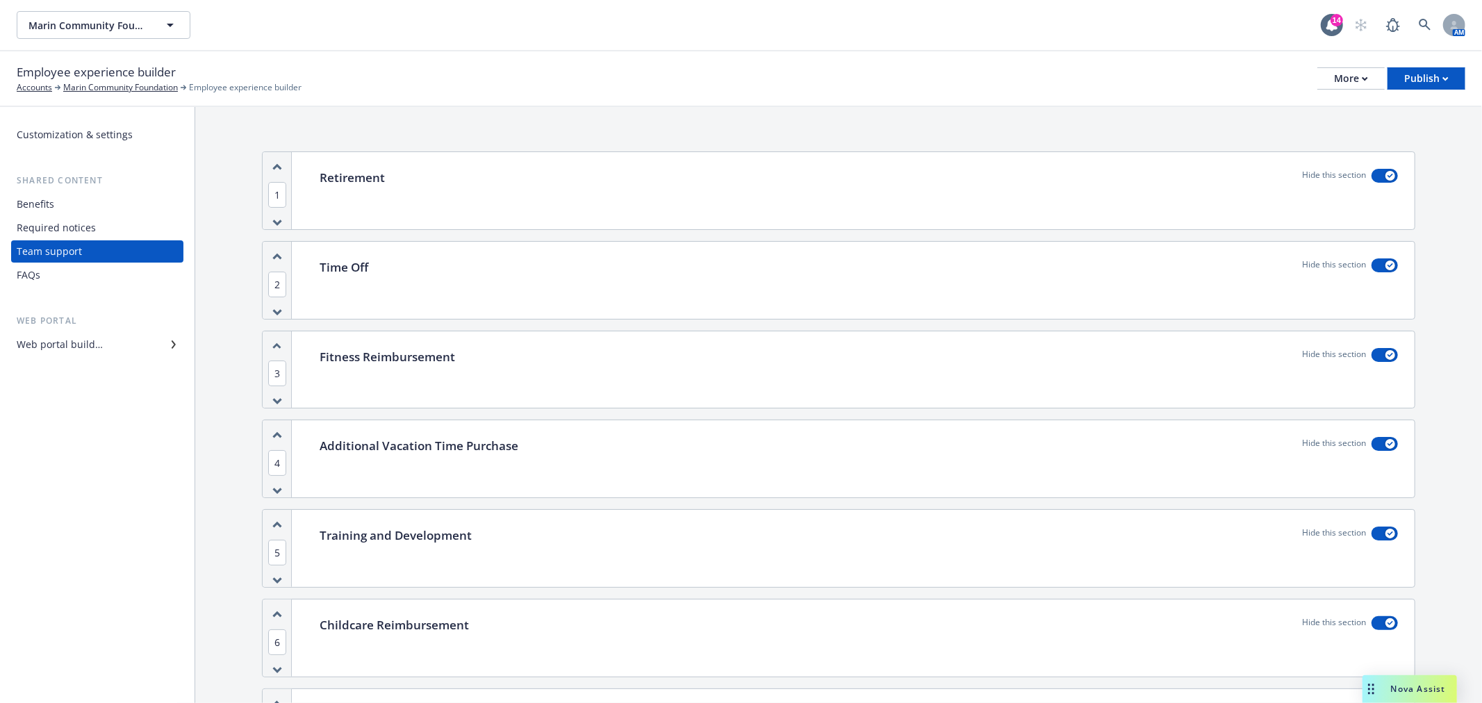
click at [77, 220] on div "Required notices" at bounding box center [56, 228] width 79 height 22
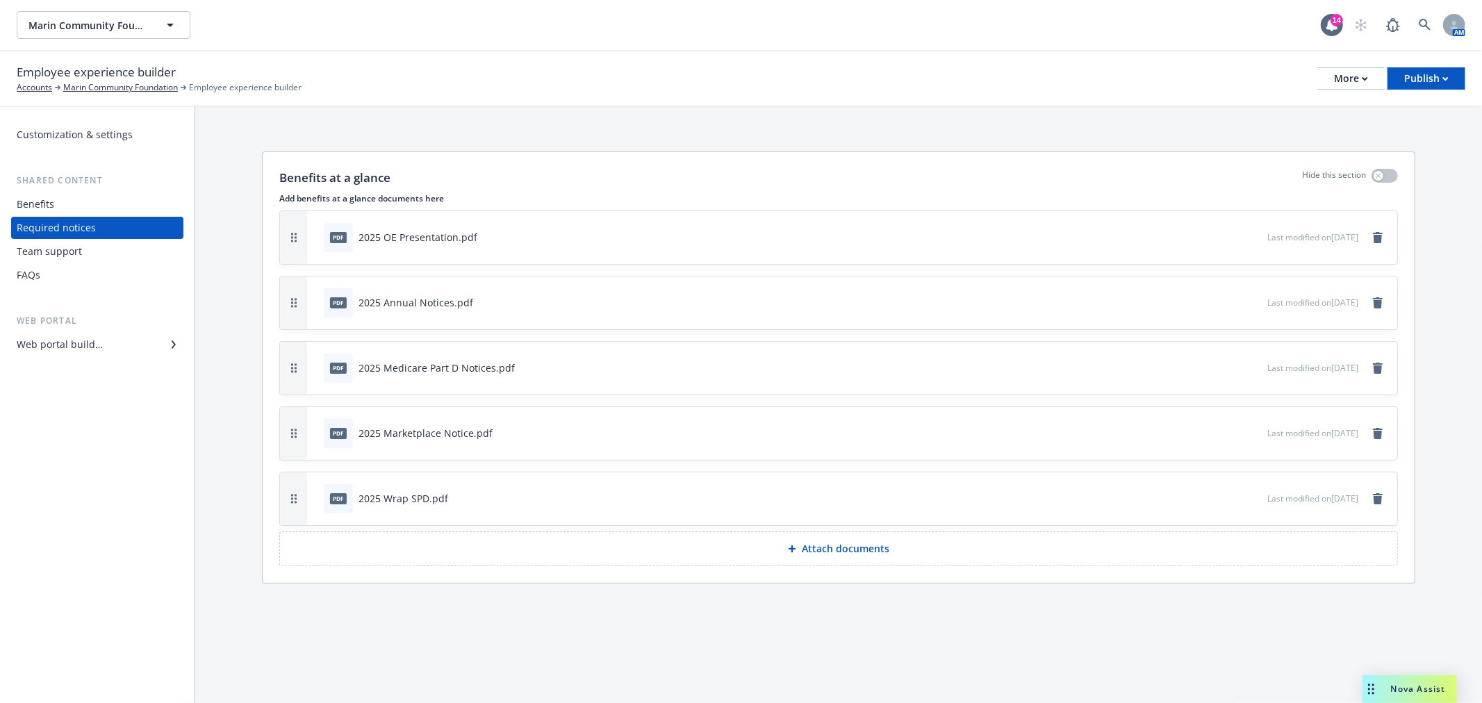
click at [848, 549] on p "Attach documents" at bounding box center [846, 549] width 88 height 14
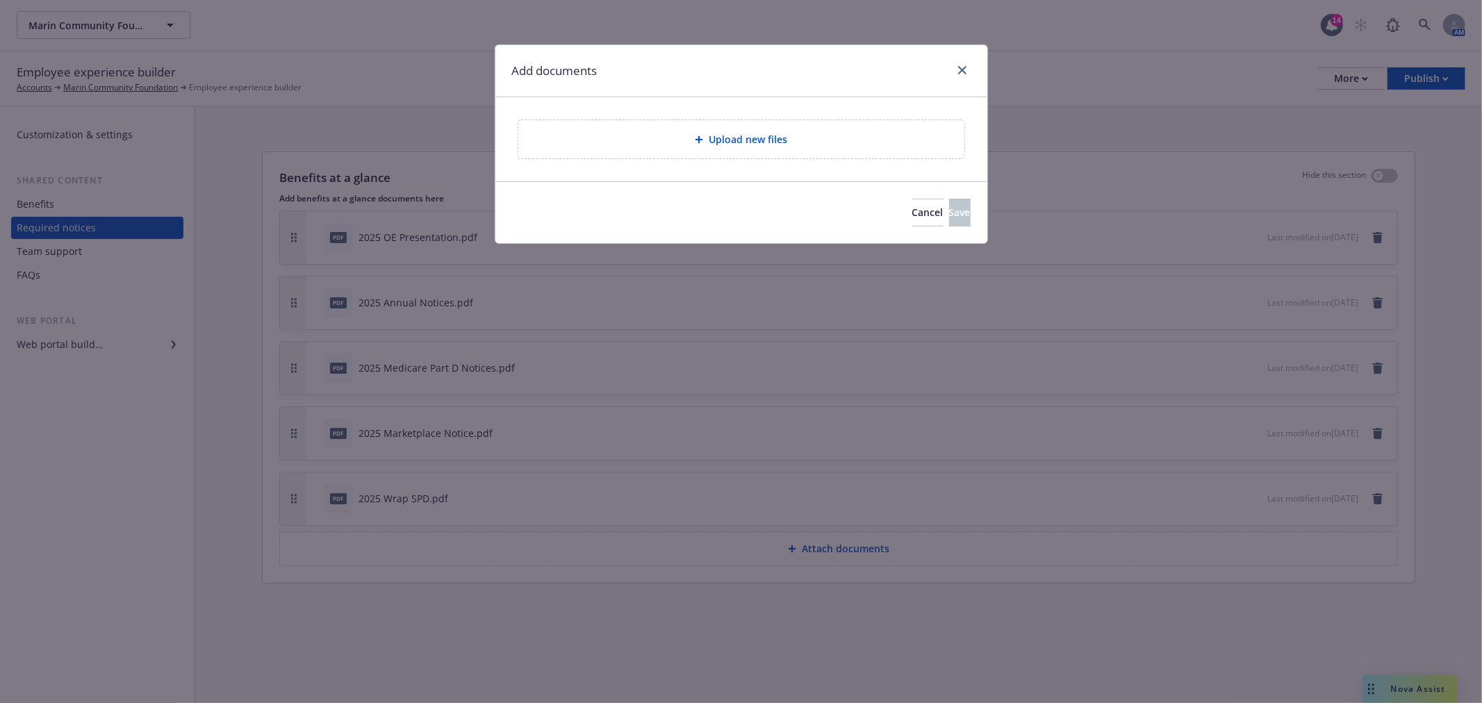
click at [748, 141] on span "Upload new files" at bounding box center [748, 139] width 79 height 15
click at [742, 149] on div "Upload new files" at bounding box center [741, 139] width 446 height 38
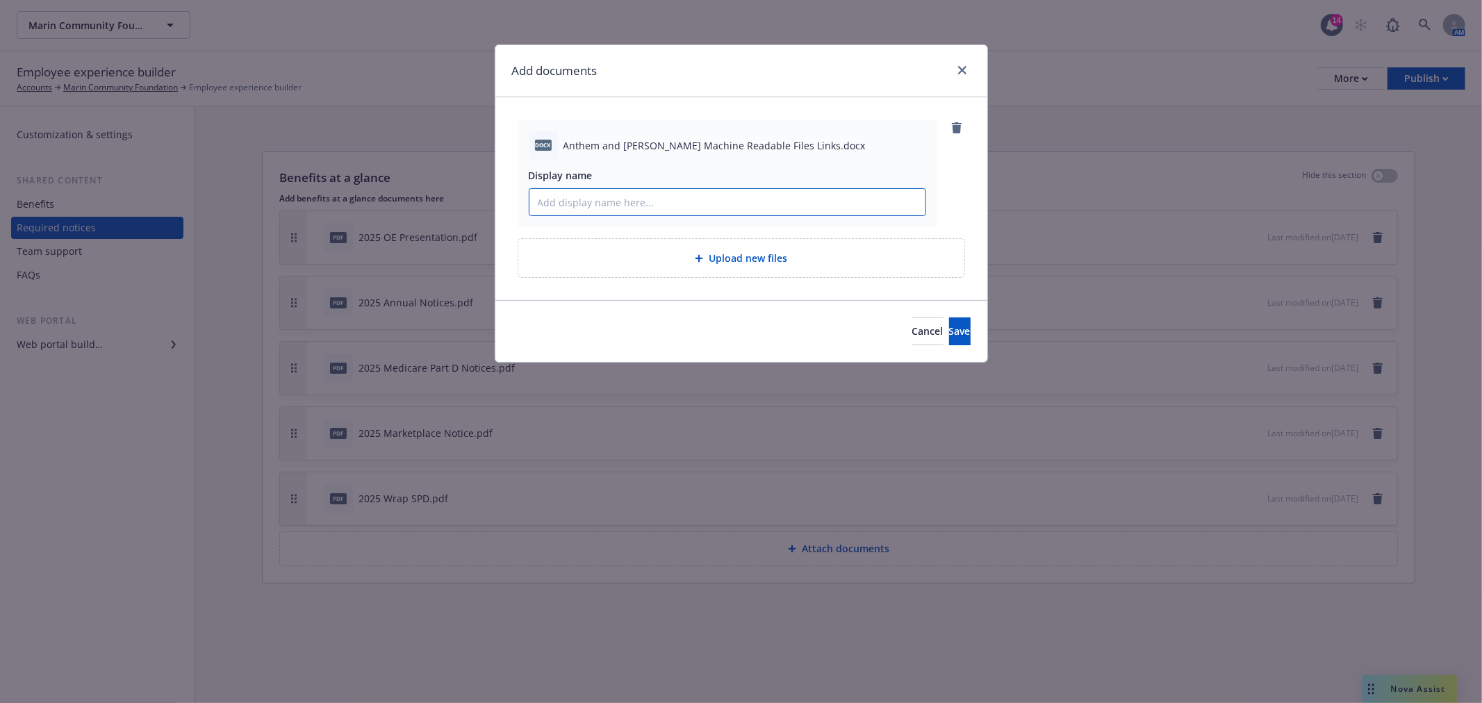
click at [595, 204] on input "Display name" at bounding box center [727, 202] width 396 height 26
type input "Anthem and Kaiser Machine Readable Files Links"
click at [949, 318] on button "Save" at bounding box center [960, 332] width 22 height 28
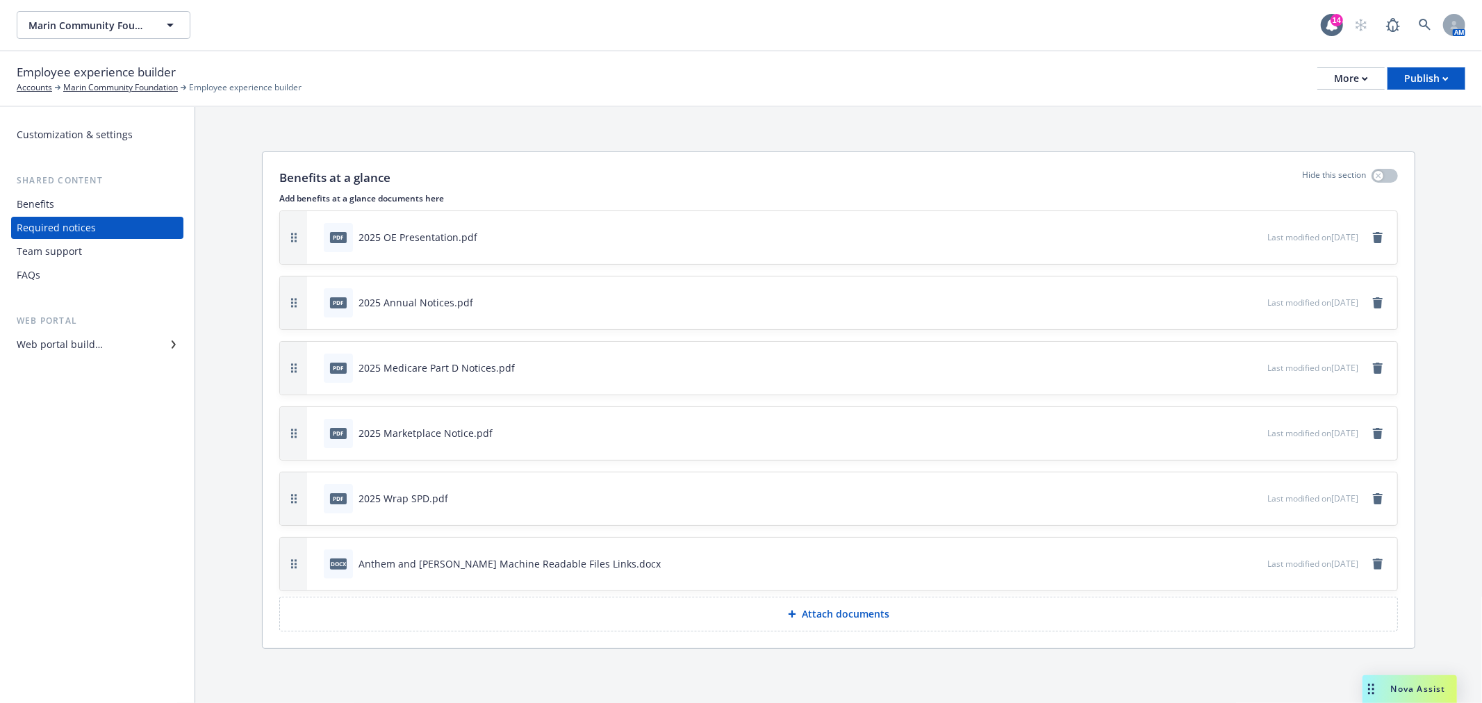
click at [1248, 561] on icon "preview file" at bounding box center [1254, 563] width 13 height 10
click at [1248, 560] on icon "preview file" at bounding box center [1254, 563] width 13 height 10
click at [71, 252] on div "Team support" at bounding box center [49, 251] width 65 height 22
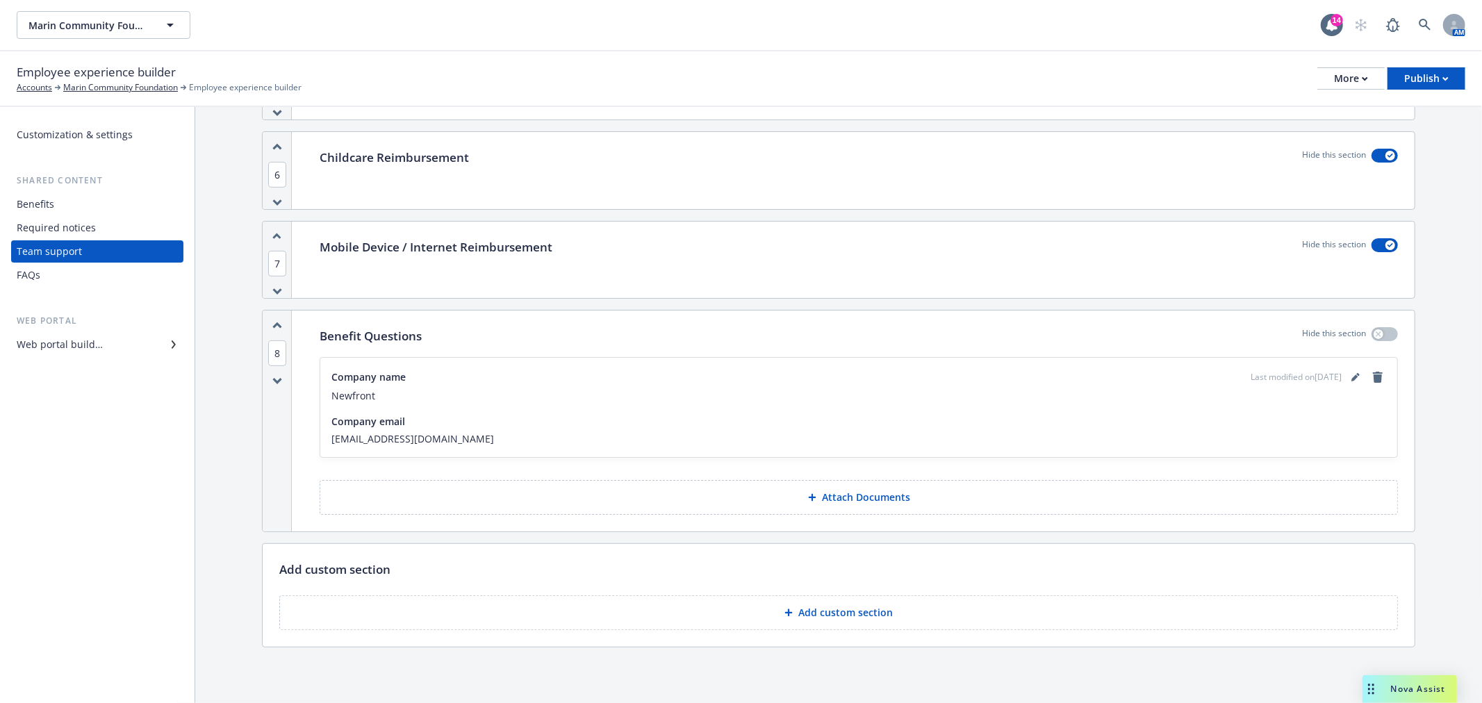
scroll to position [468, 0]
click at [821, 616] on p "Add custom section" at bounding box center [845, 613] width 94 height 14
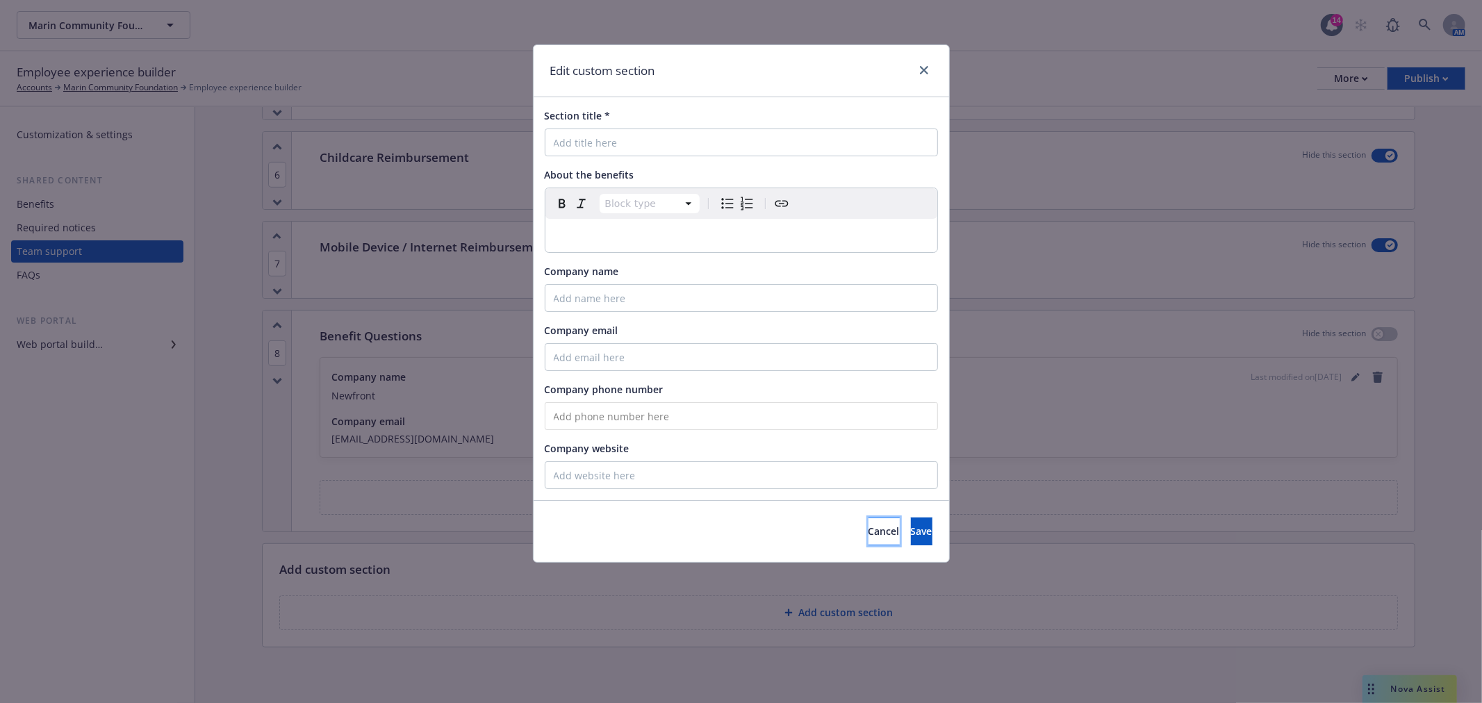
click at [868, 530] on span "Cancel" at bounding box center [883, 531] width 31 height 13
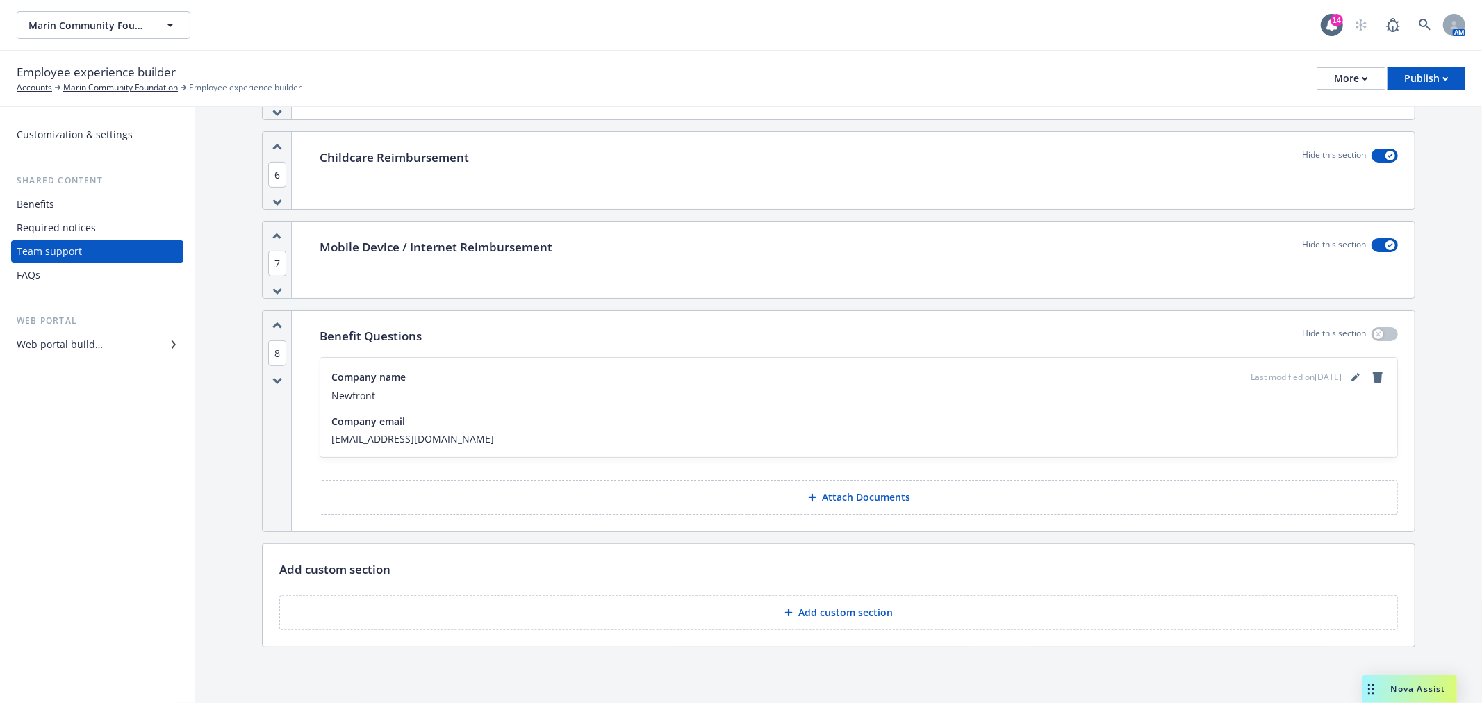
click at [56, 220] on div "Required notices" at bounding box center [56, 228] width 79 height 22
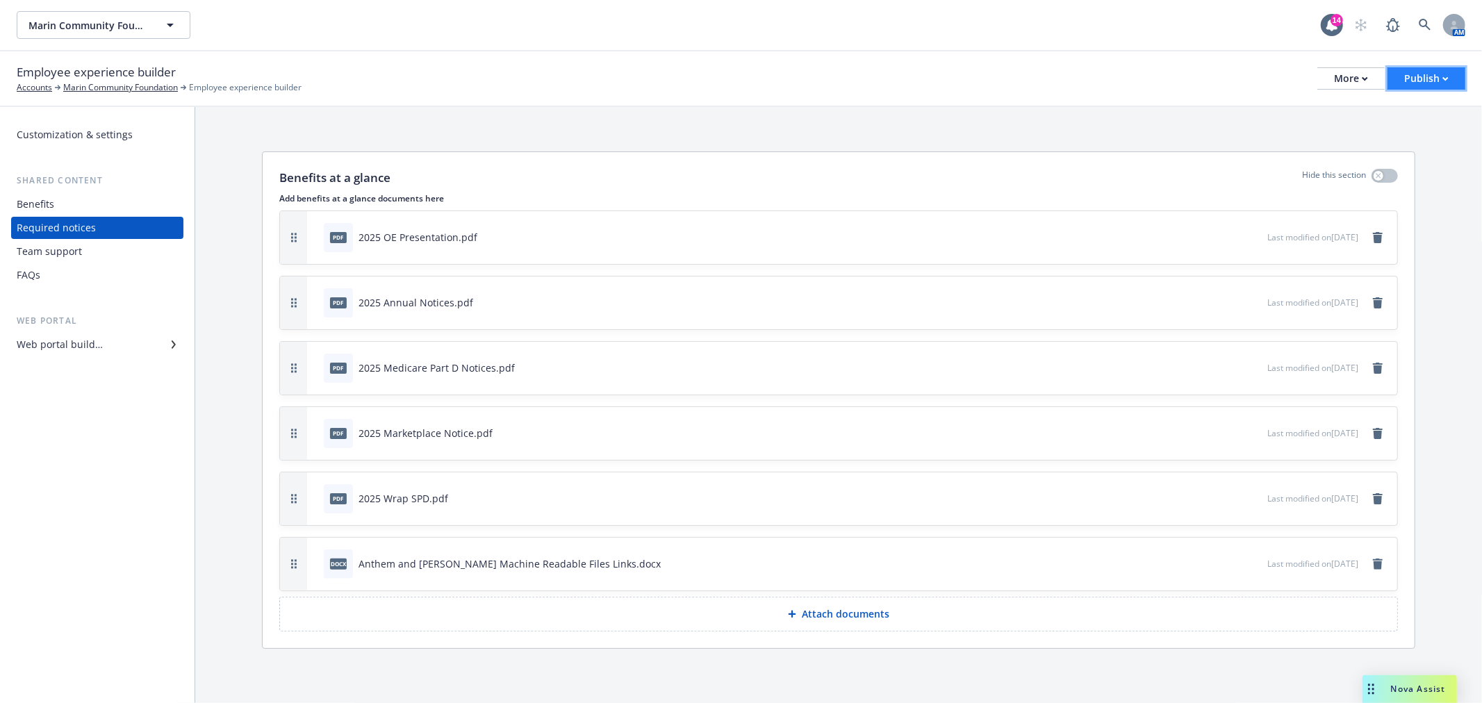
click at [1426, 76] on div "Publish" at bounding box center [1426, 78] width 44 height 21
click at [1185, 109] on div "Benefits at a glance Hide this section Add benefits at a glance documents here …" at bounding box center [838, 403] width 1287 height 592
click at [1341, 81] on div "More" at bounding box center [1351, 78] width 34 height 21
click at [948, 109] on div "Benefits at a glance Hide this section Add benefits at a glance documents here …" at bounding box center [838, 403] width 1287 height 592
click at [1408, 83] on div "Publish" at bounding box center [1426, 78] width 44 height 21
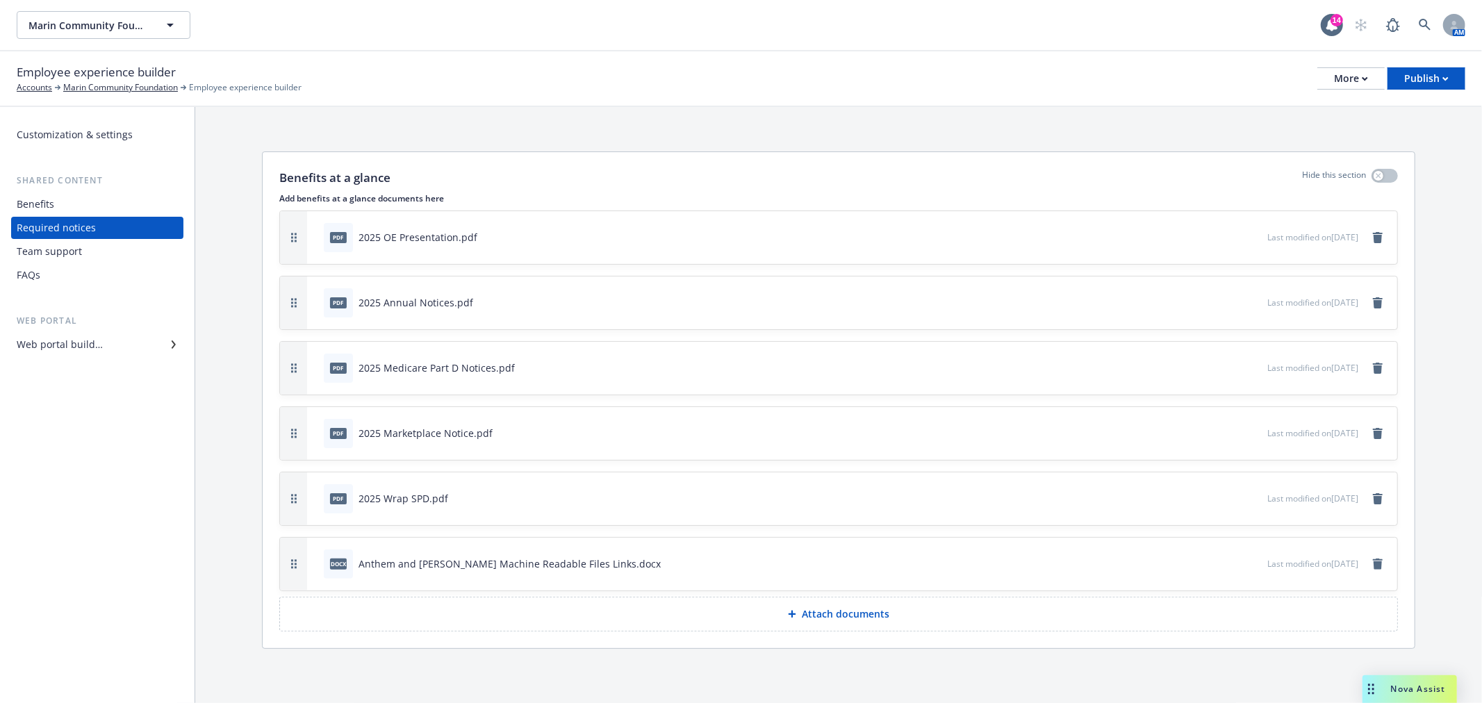
click at [1080, 84] on div "Employee experience builder Accounts Marin Community Foundation Employee experi…" at bounding box center [741, 78] width 1449 height 31
click at [1379, 566] on icon "remove" at bounding box center [1378, 564] width 10 height 11
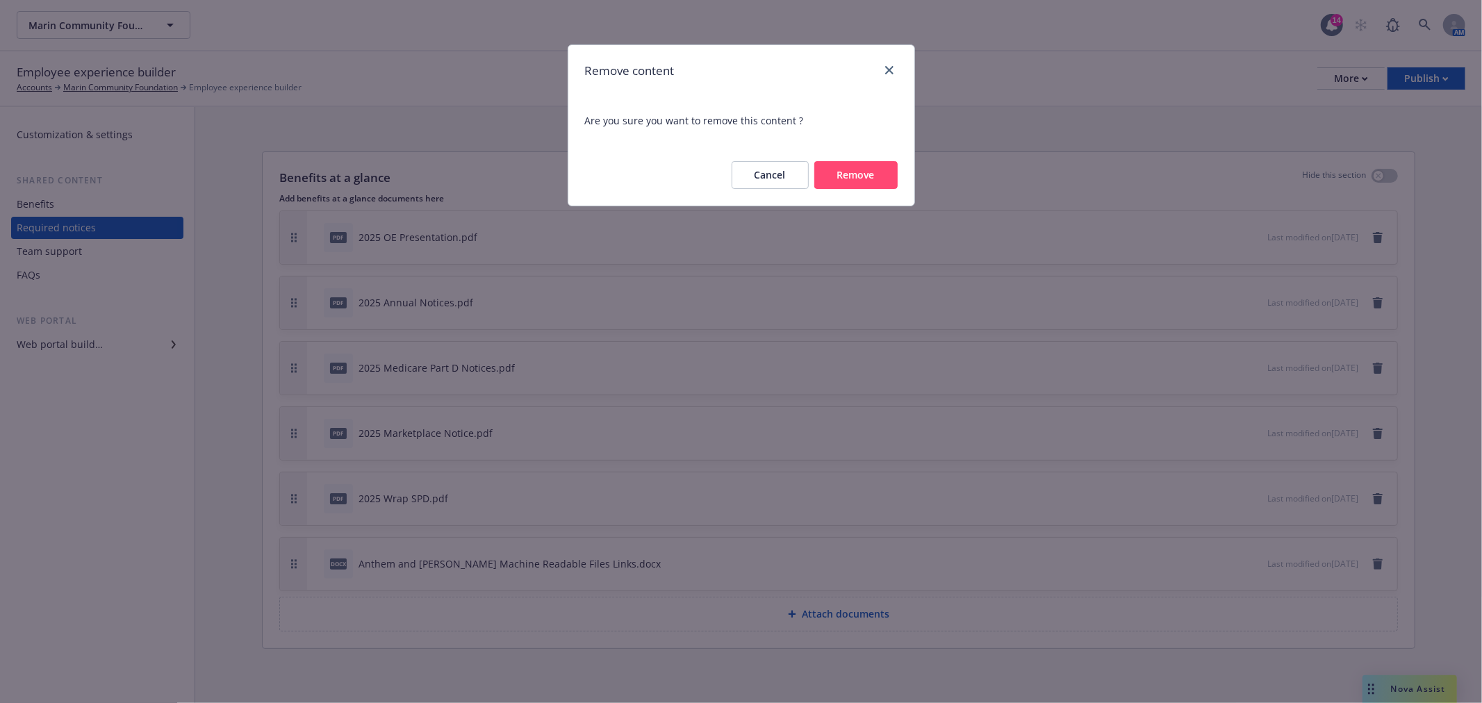
click at [859, 176] on button "Remove" at bounding box center [855, 175] width 83 height 28
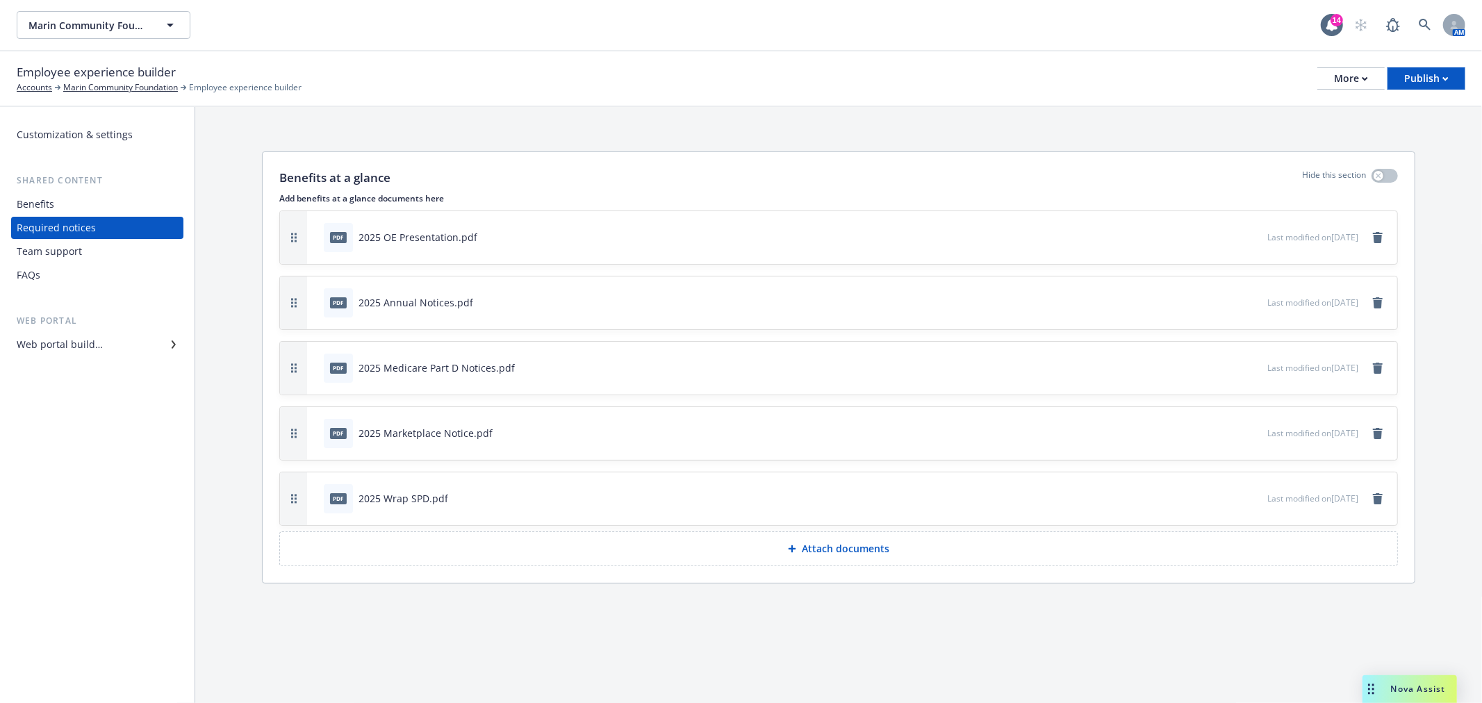
click at [848, 546] on p "Attach documents" at bounding box center [846, 549] width 88 height 14
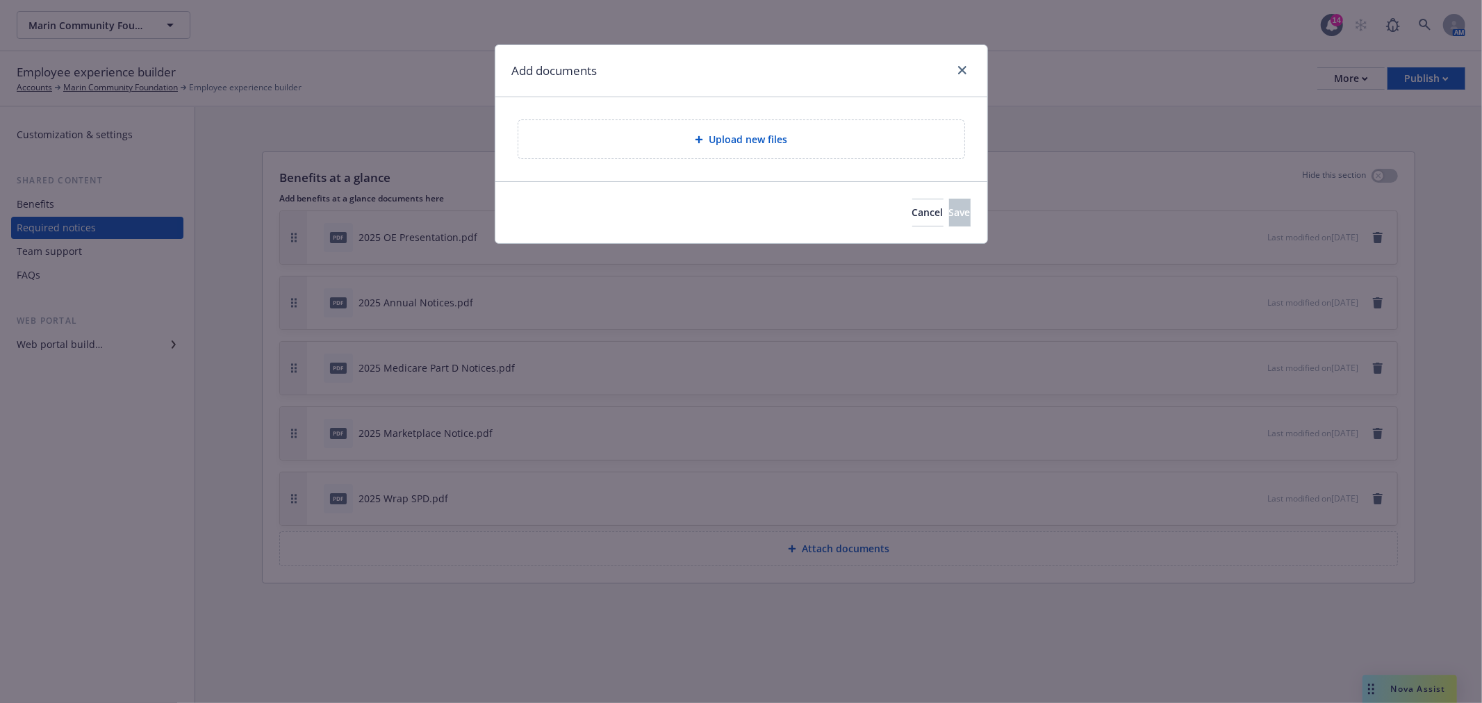
click at [761, 140] on span "Upload new files" at bounding box center [748, 139] width 79 height 15
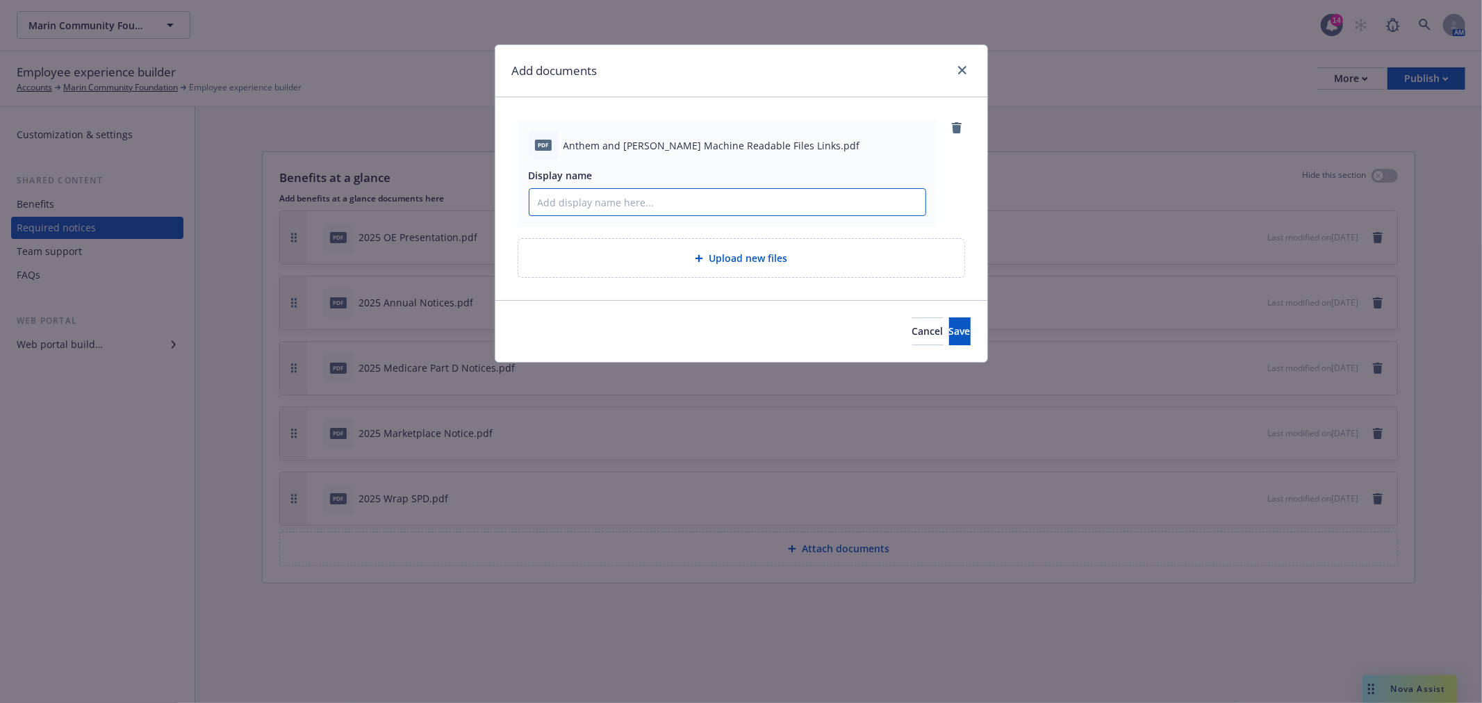
drag, startPoint x: 598, startPoint y: 204, endPoint x: 591, endPoint y: 207, distance: 7.5
click at [598, 204] on input "Display name" at bounding box center [727, 202] width 396 height 26
type input "Anthem and Kaiser Machine Readable Files Links"
click at [949, 332] on span "Save" at bounding box center [960, 330] width 22 height 13
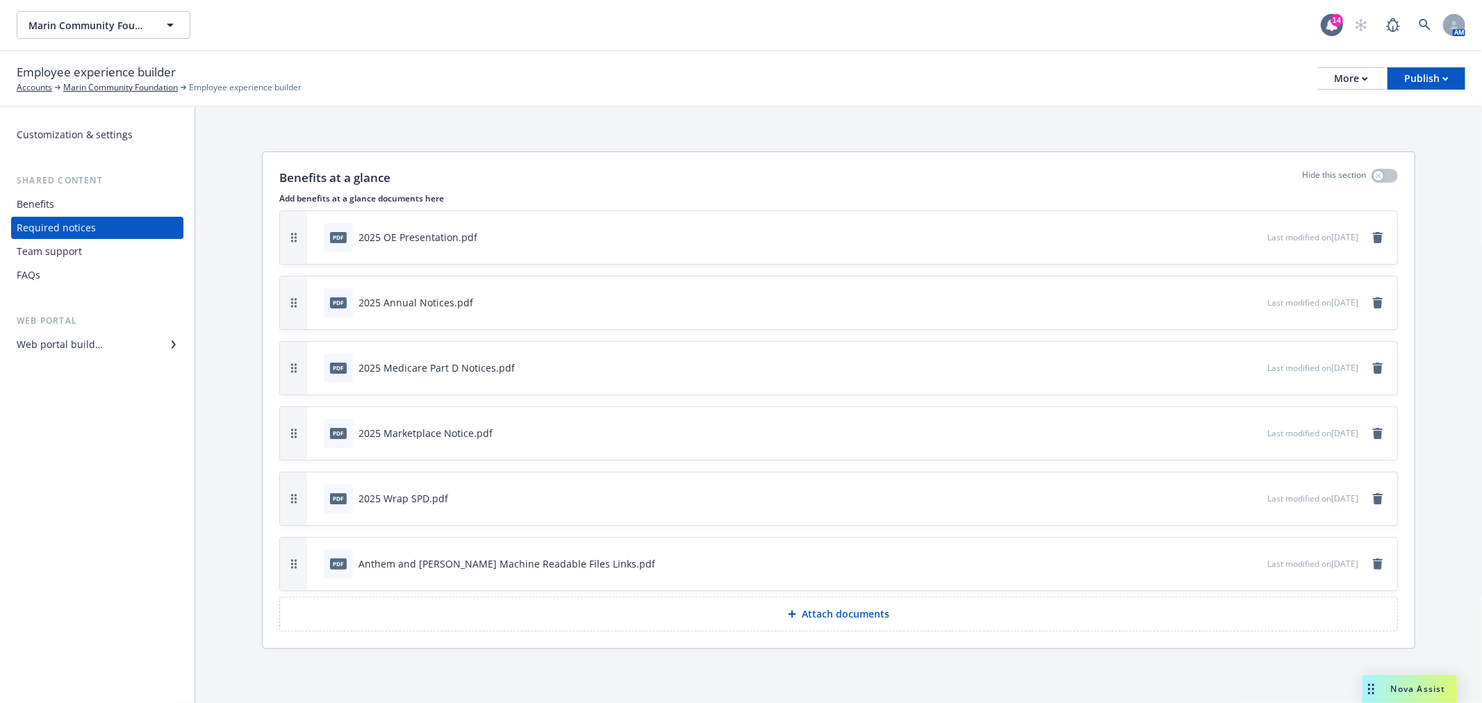
click at [1248, 559] on icon "preview file" at bounding box center [1254, 563] width 13 height 10
click at [1206, 559] on icon "button" at bounding box center [1210, 563] width 8 height 8
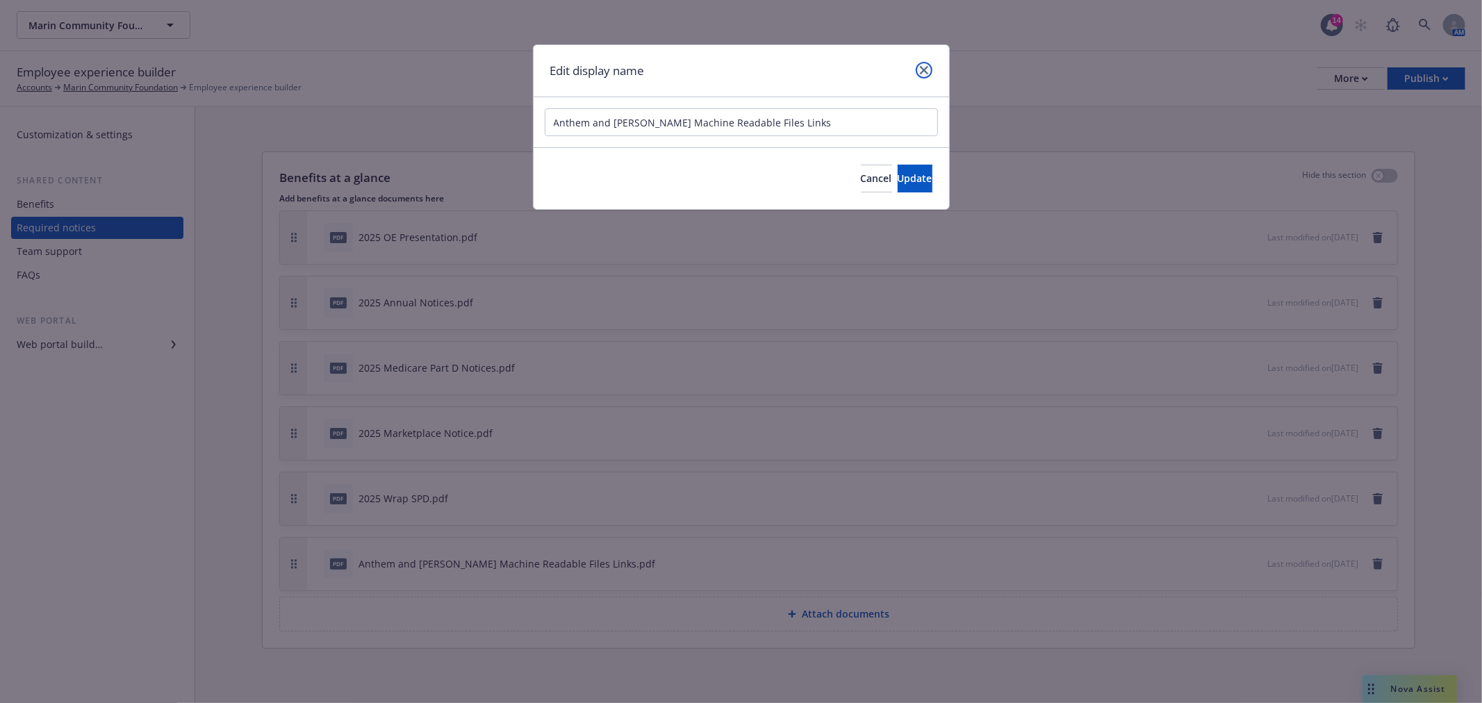
click at [923, 63] on link "close" at bounding box center [924, 70] width 17 height 17
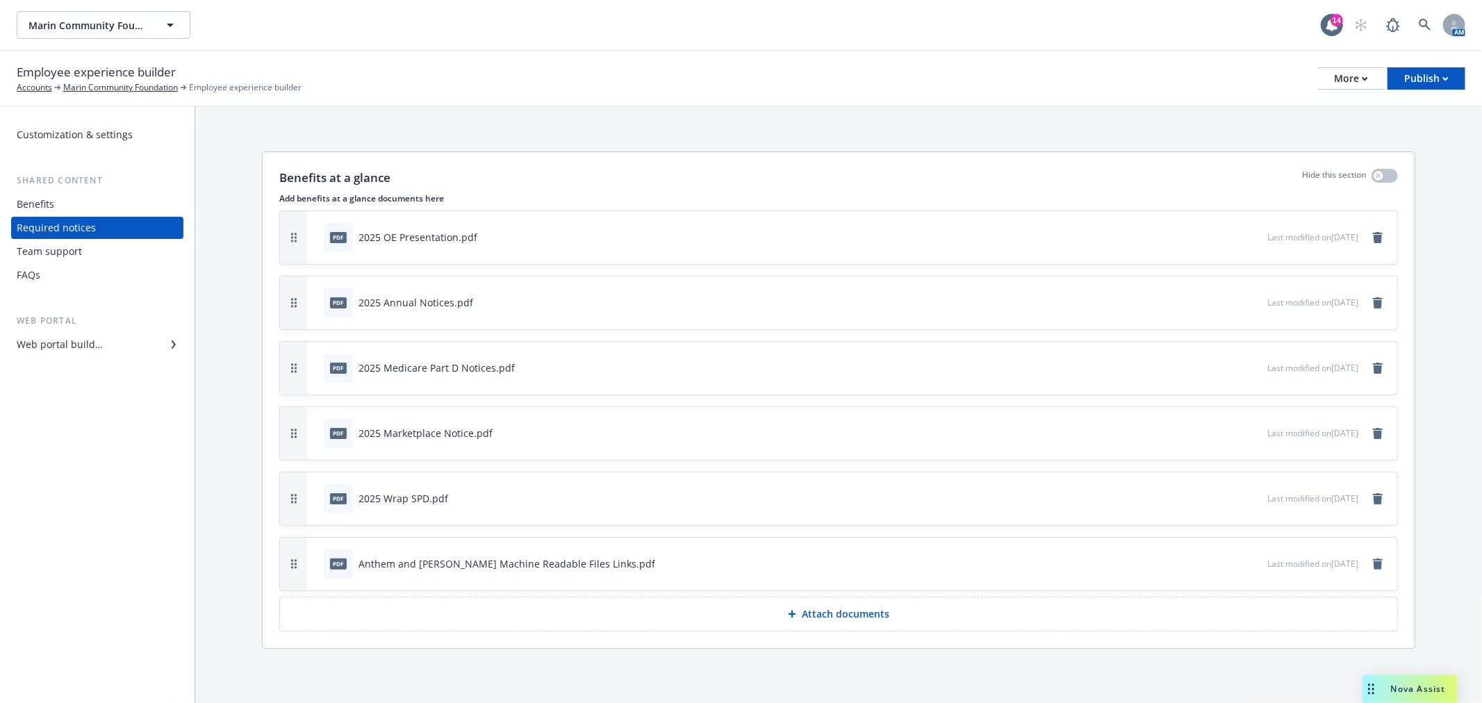
click at [1021, 557] on div "pdf Anthem and Kaiser Machine Readable Files Links.pdf" at bounding box center [792, 564] width 949 height 31
click at [1248, 563] on icon "preview file" at bounding box center [1254, 563] width 13 height 10
click at [1377, 561] on icon "remove" at bounding box center [1378, 564] width 10 height 11
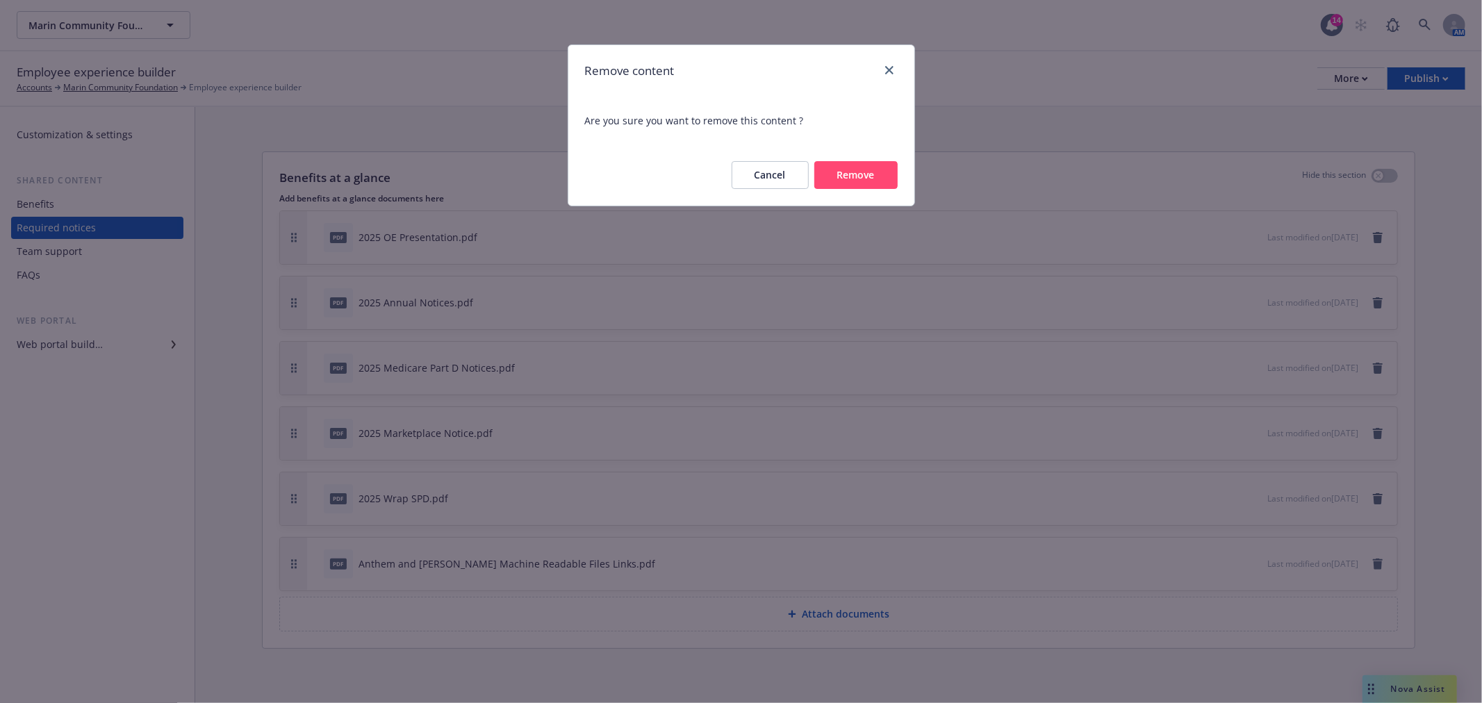
click at [869, 170] on button "Remove" at bounding box center [855, 175] width 83 height 28
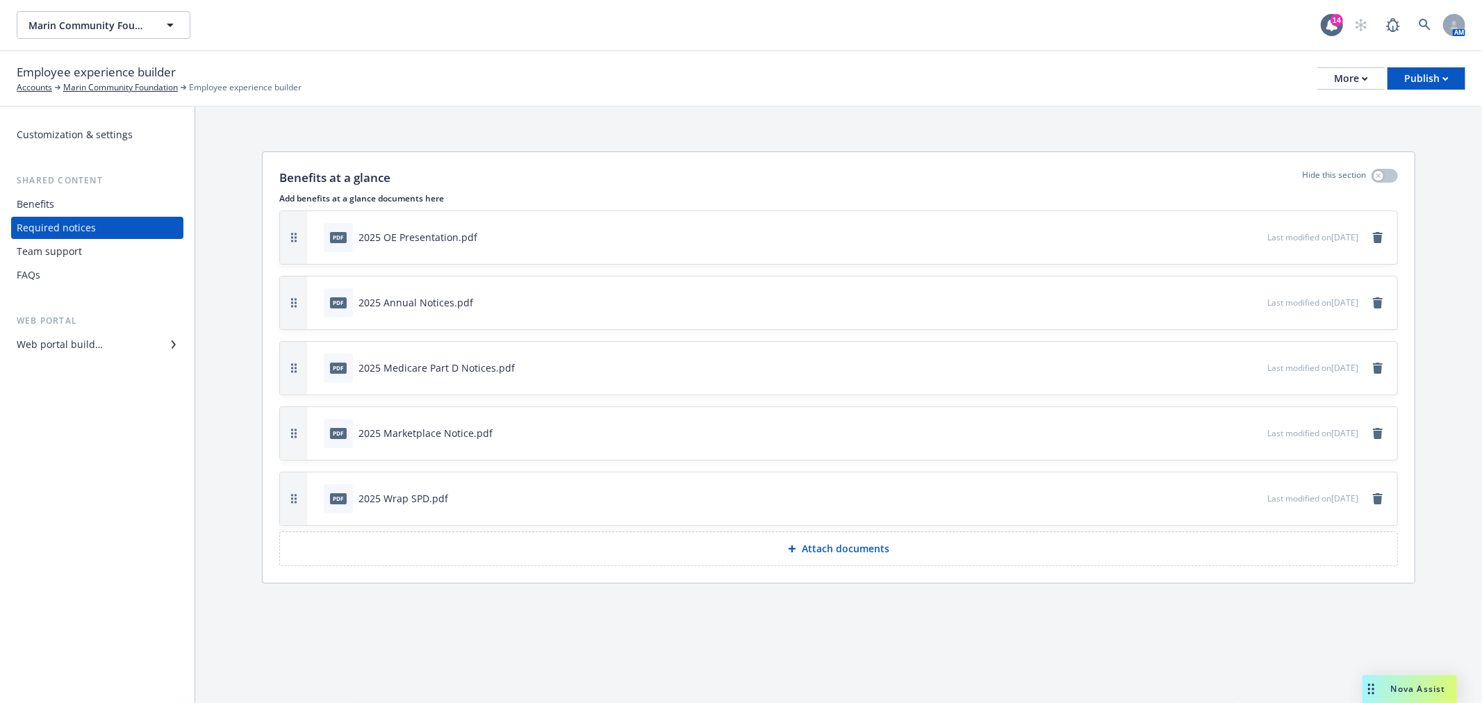
click at [834, 544] on p "Attach documents" at bounding box center [846, 549] width 88 height 14
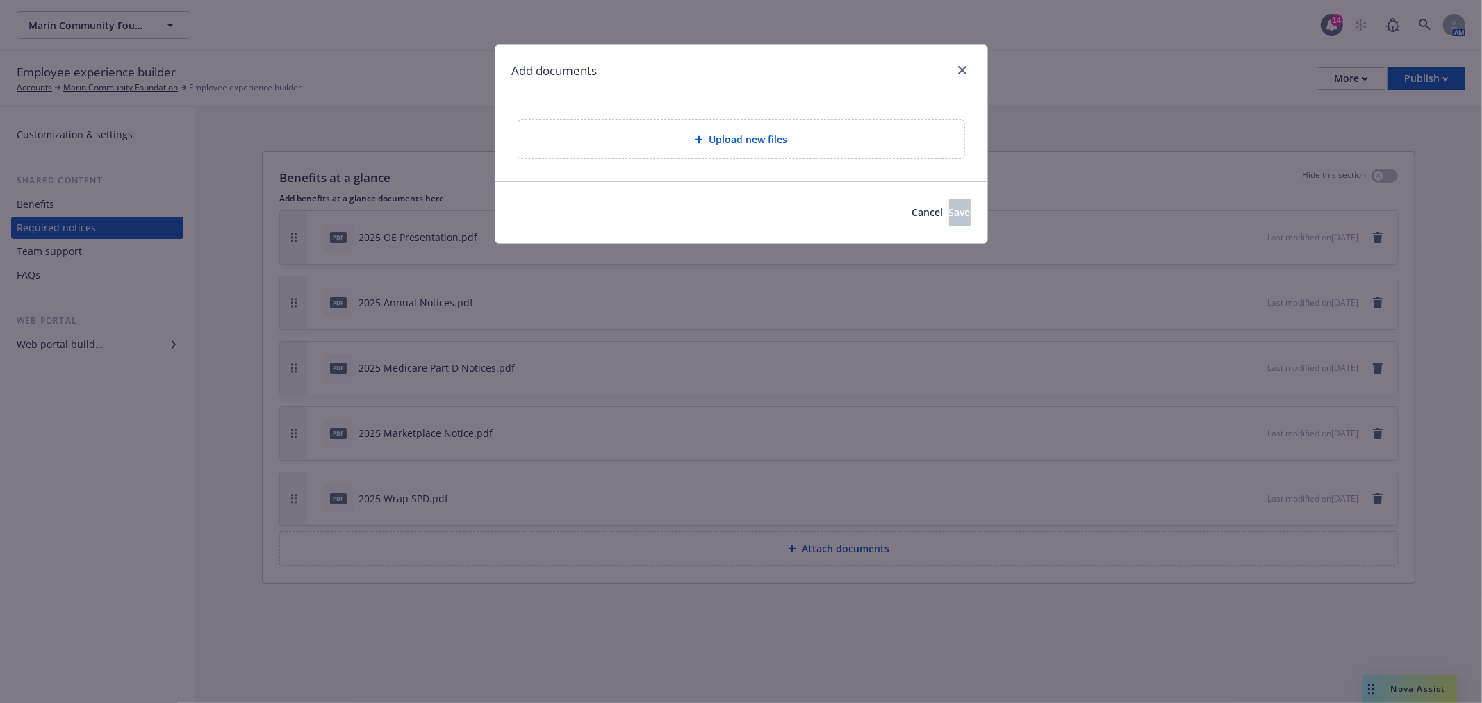
click at [765, 135] on span "Upload new files" at bounding box center [748, 139] width 79 height 15
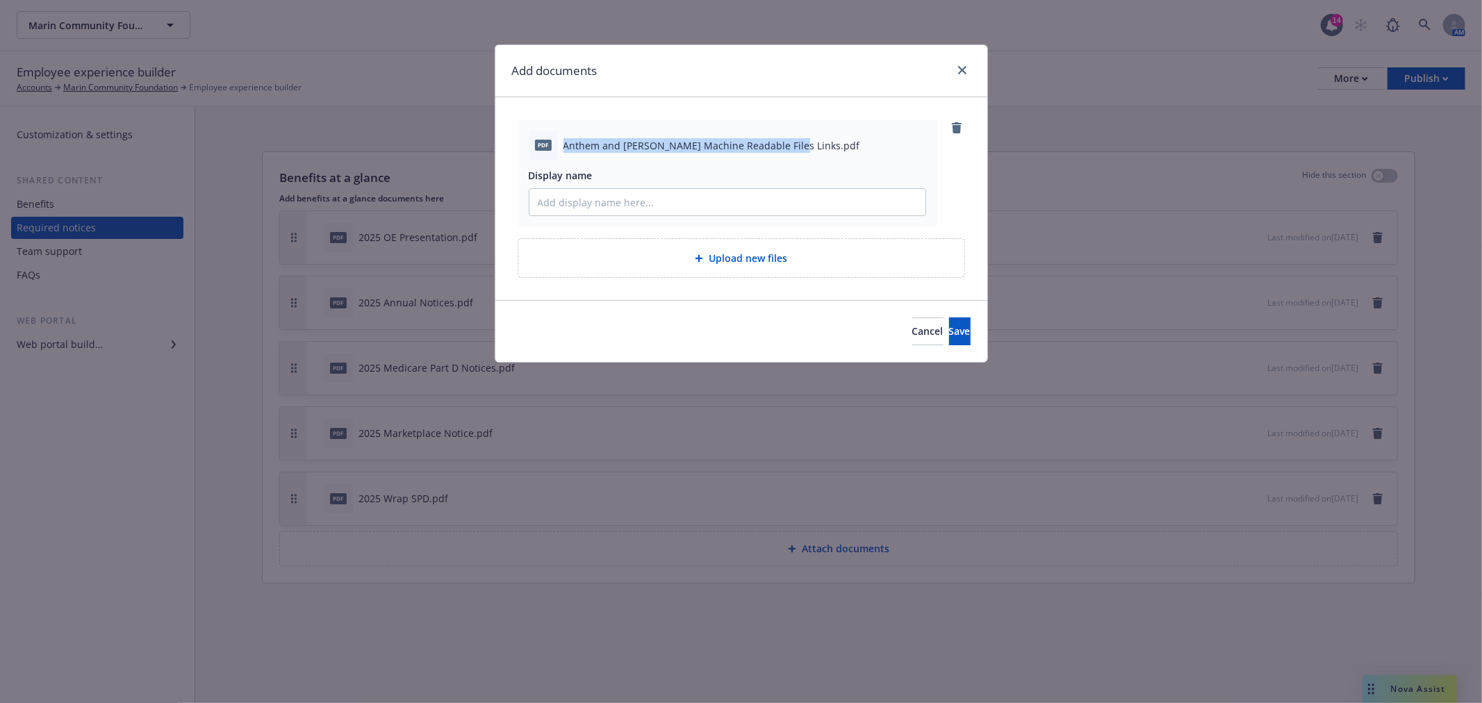
drag, startPoint x: 563, startPoint y: 143, endPoint x: 782, endPoint y: 147, distance: 219.6
click at [782, 147] on span "Anthem and Kaiser Machine Readable Files Links.pdf" at bounding box center [711, 145] width 297 height 15
copy span "Anthem and Kaiser Machine Readable Files Links"
click at [598, 207] on input "Display name" at bounding box center [727, 202] width 396 height 26
paste input "Anthem and Kaiser Machine Readable Files Links"
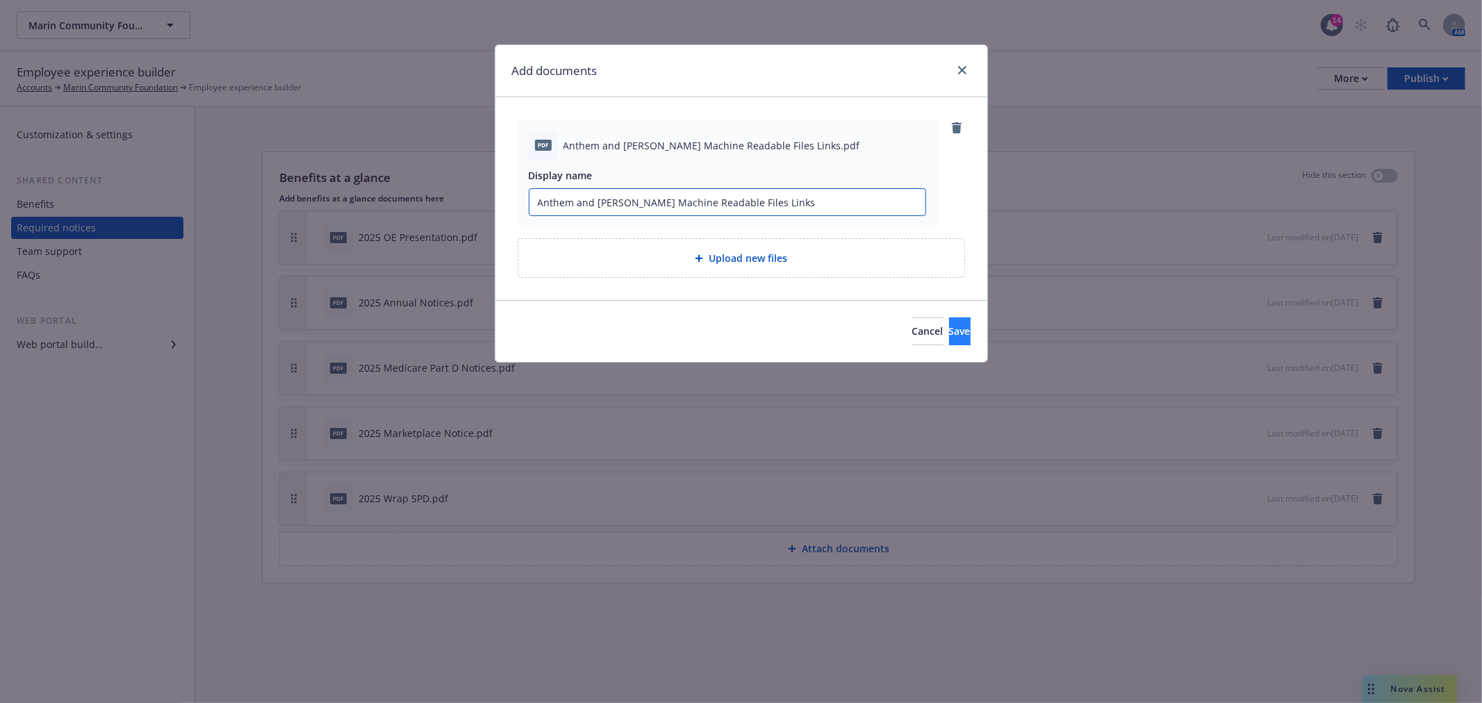
type input "Anthem and Kaiser Machine Readable Files Links"
click at [949, 336] on span "Save" at bounding box center [960, 330] width 22 height 13
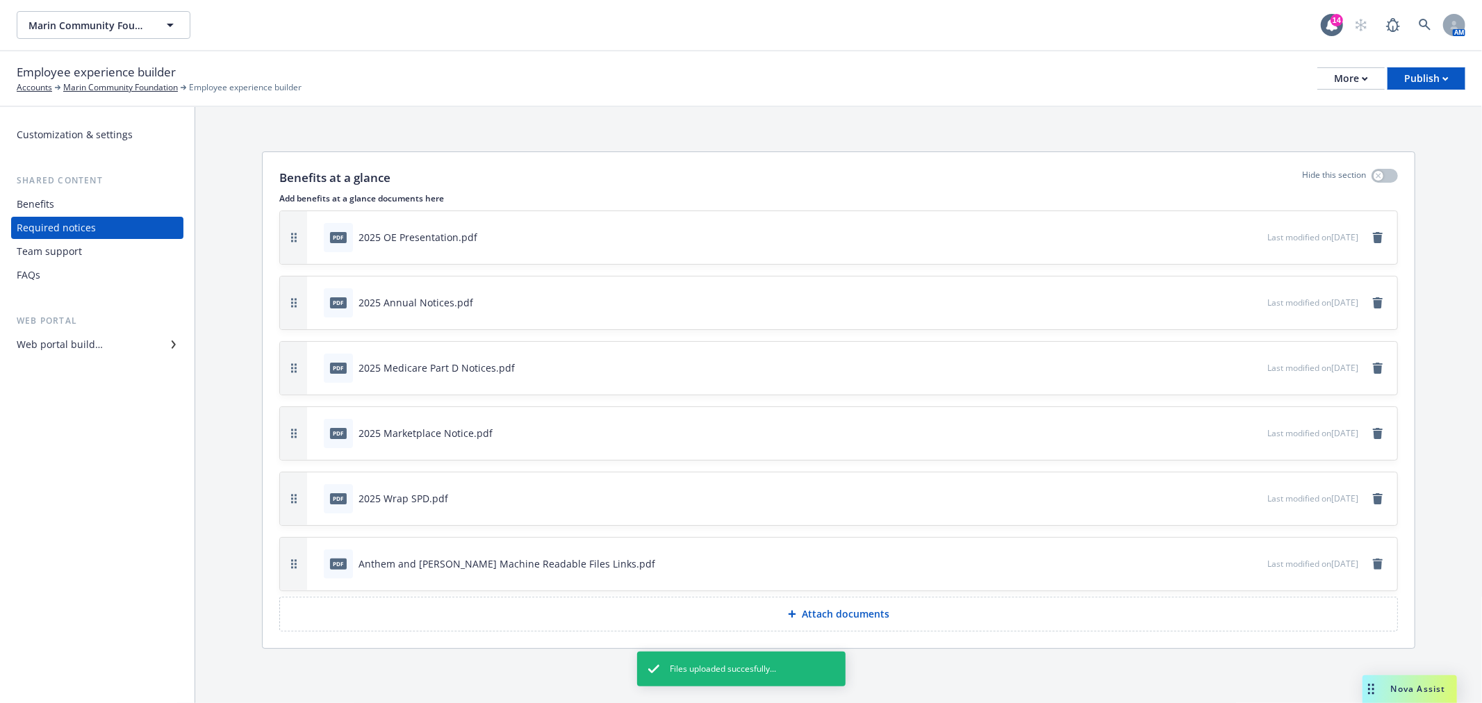
click at [417, 667] on div "Benefits at a glance Hide this section Add benefits at a glance documents here …" at bounding box center [838, 403] width 1287 height 592
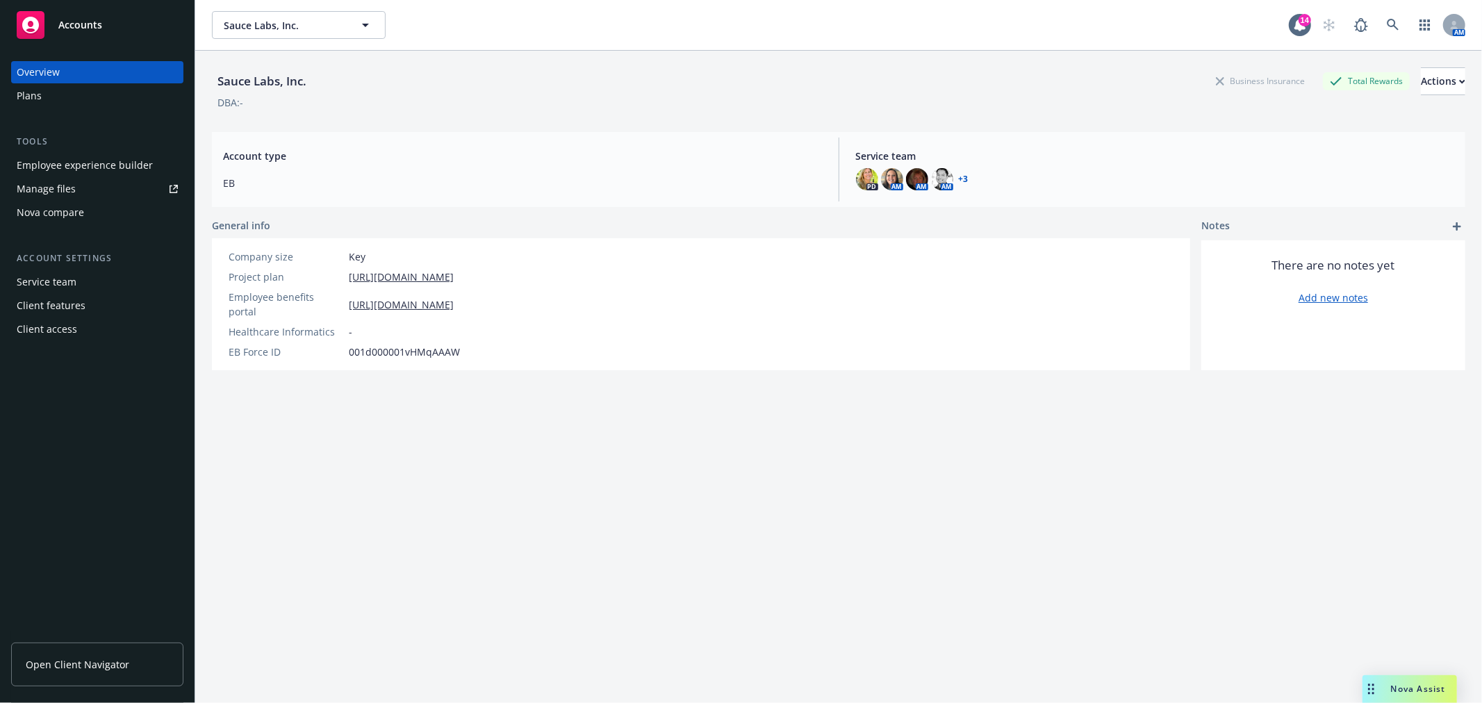
click at [88, 165] on div "Employee experience builder" at bounding box center [85, 165] width 136 height 22
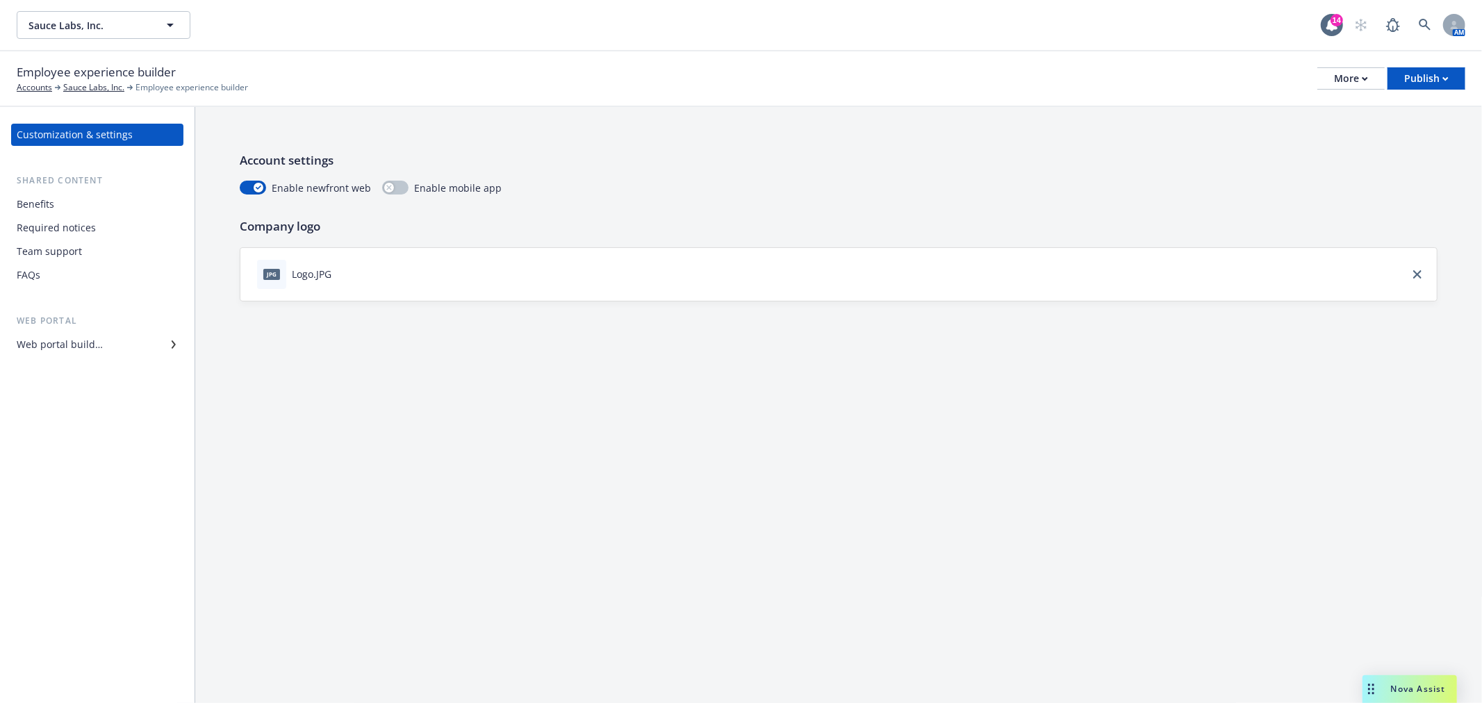
click at [72, 222] on div "Required notices" at bounding box center [56, 228] width 79 height 22
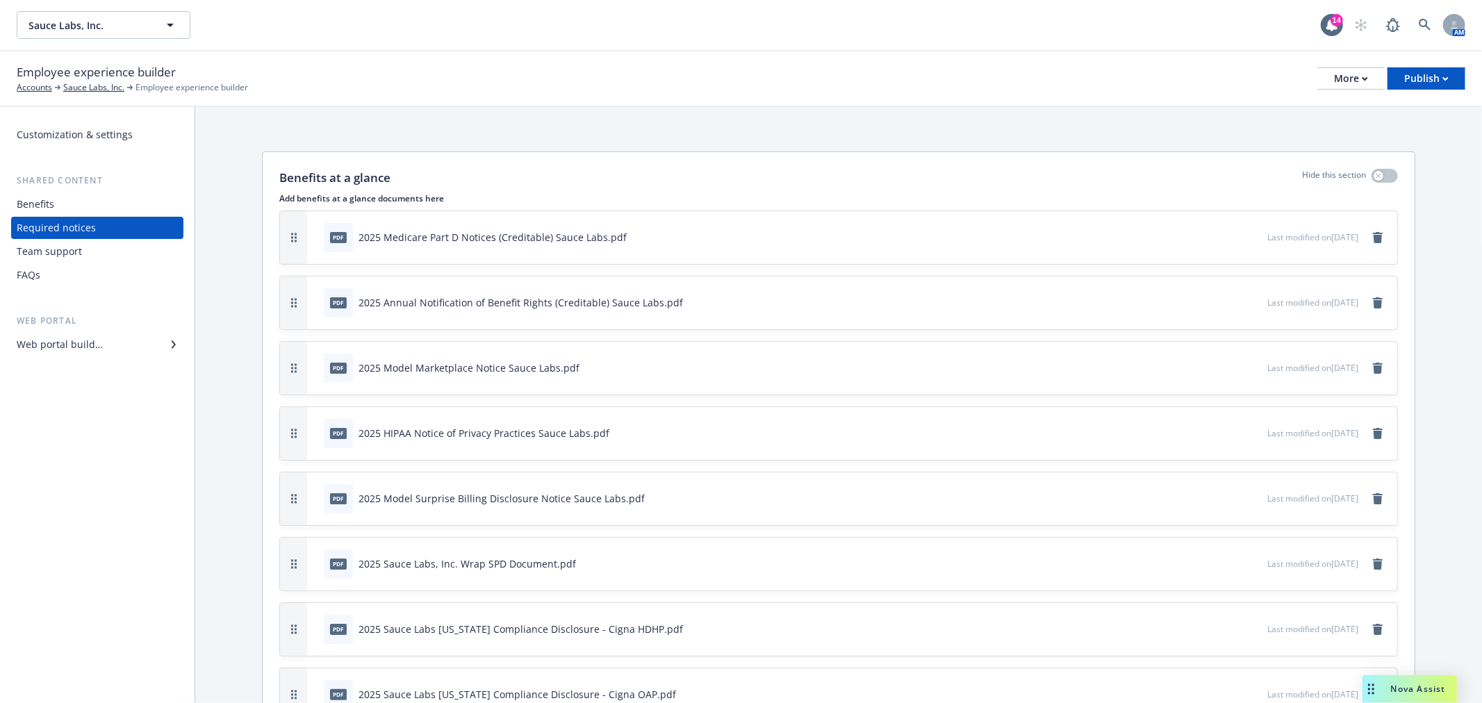
click at [51, 248] on div "Team support" at bounding box center [49, 251] width 65 height 22
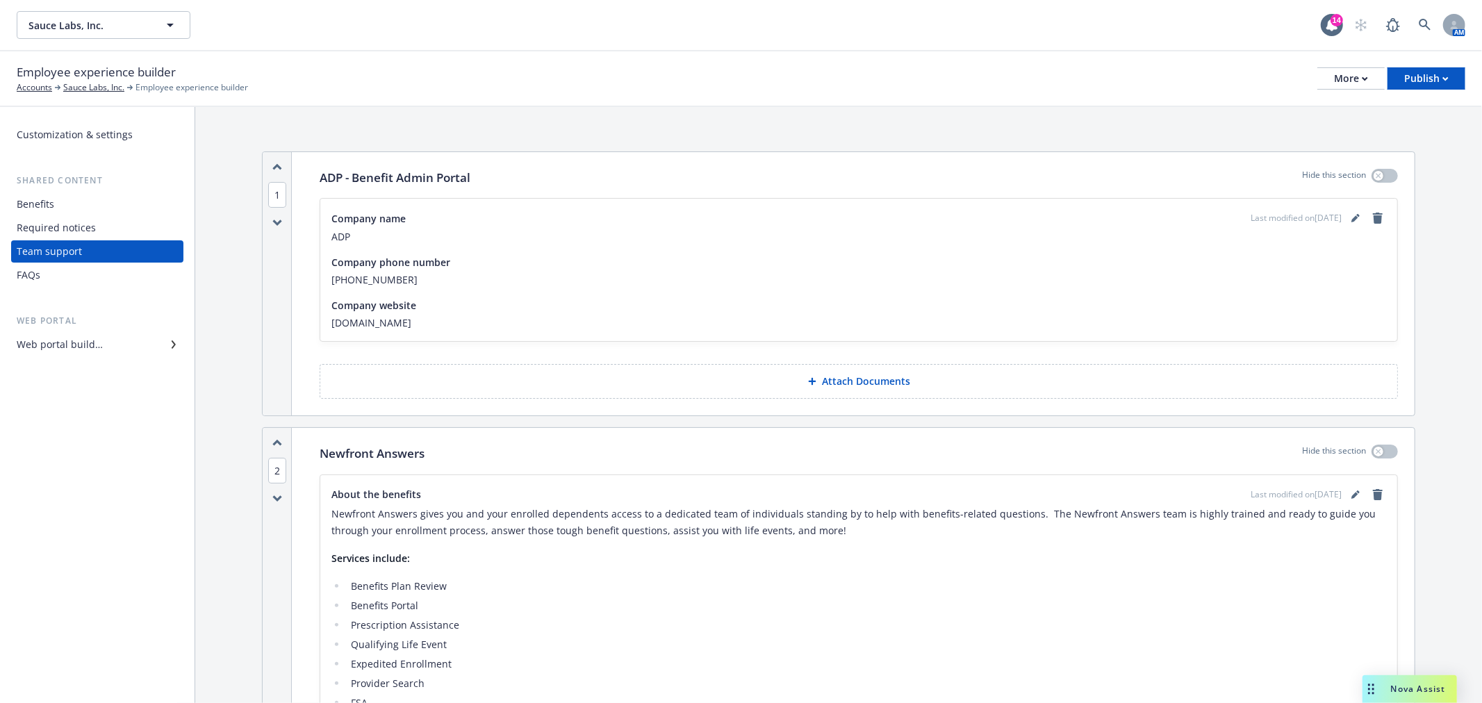
click at [63, 225] on div "Required notices" at bounding box center [56, 228] width 79 height 22
